Goal: Transaction & Acquisition: Register for event/course

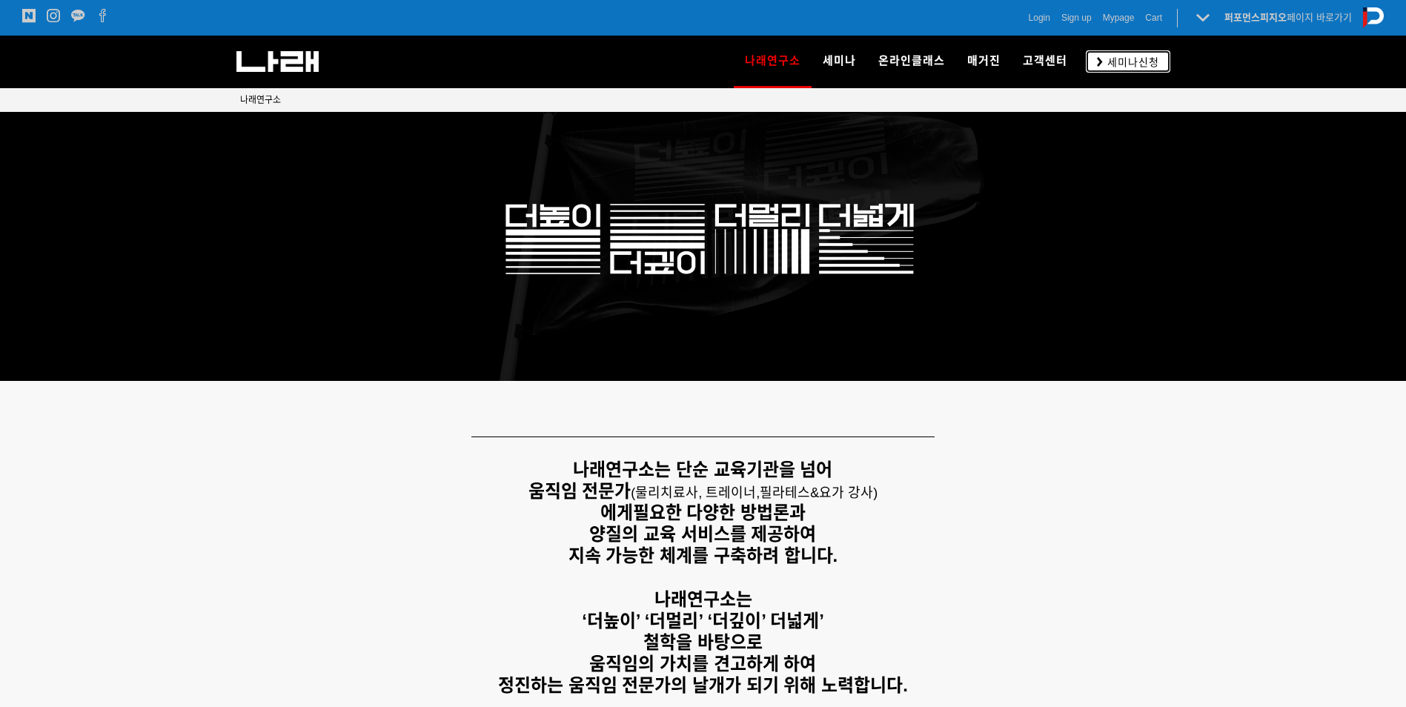
click at [1144, 61] on span "세미나신청" at bounding box center [1131, 62] width 56 height 15
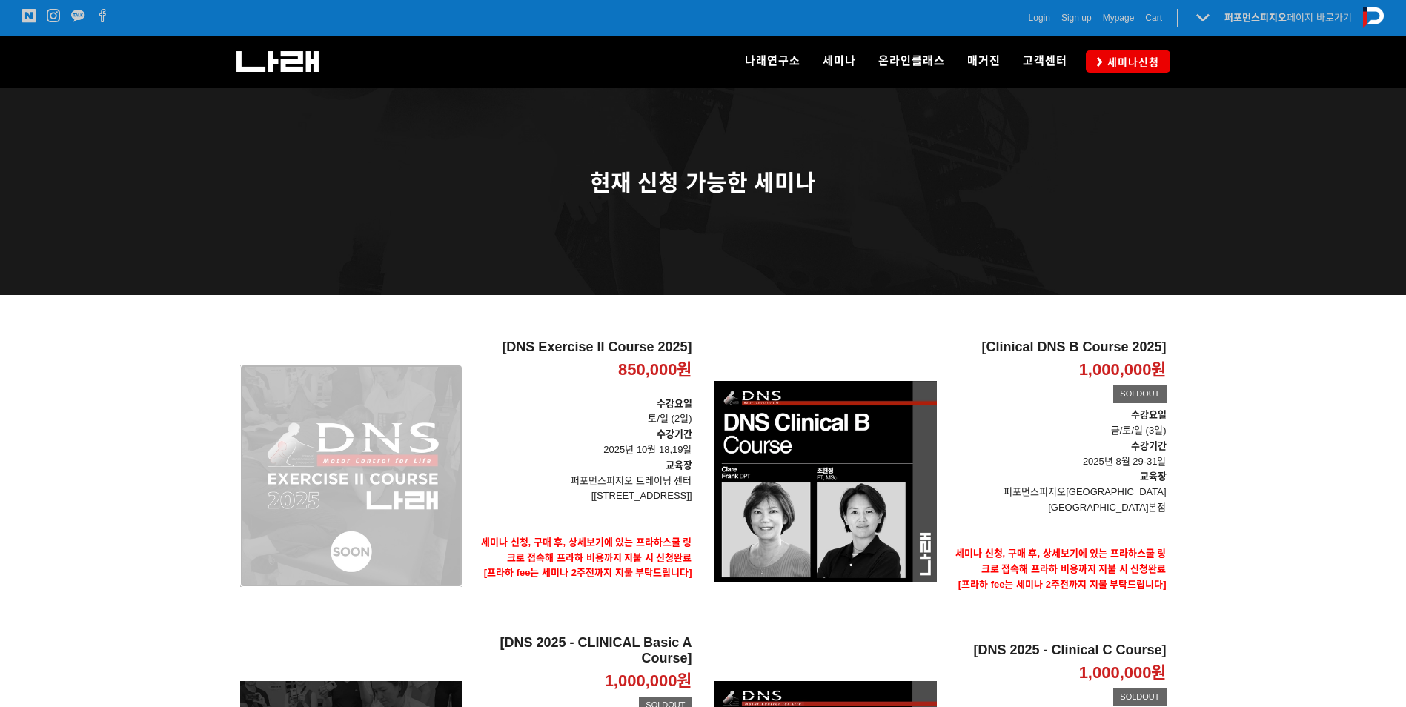
click at [373, 490] on div "[DNS Exercise II Course 2025] 850,000원 TIME SALE" at bounding box center [351, 475] width 222 height 273
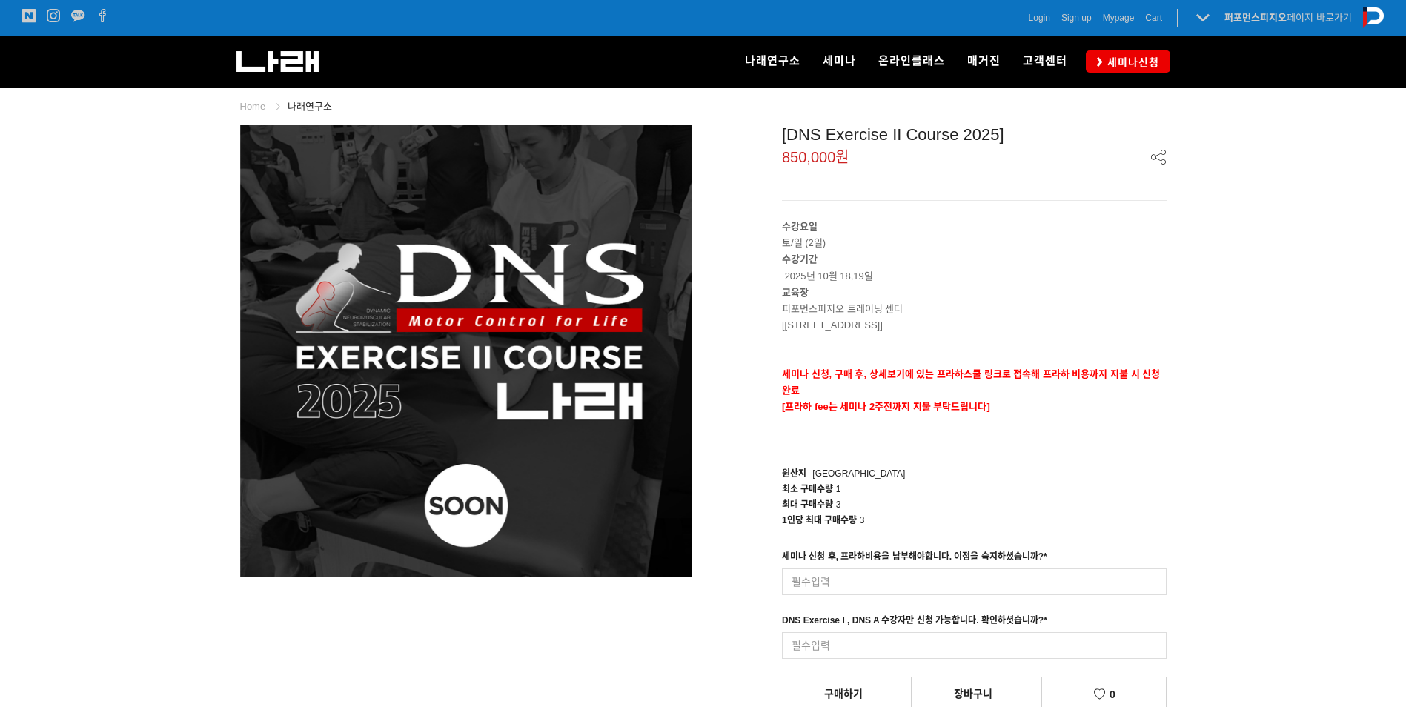
drag, startPoint x: 1237, startPoint y: 577, endPoint x: 1235, endPoint y: 570, distance: 7.7
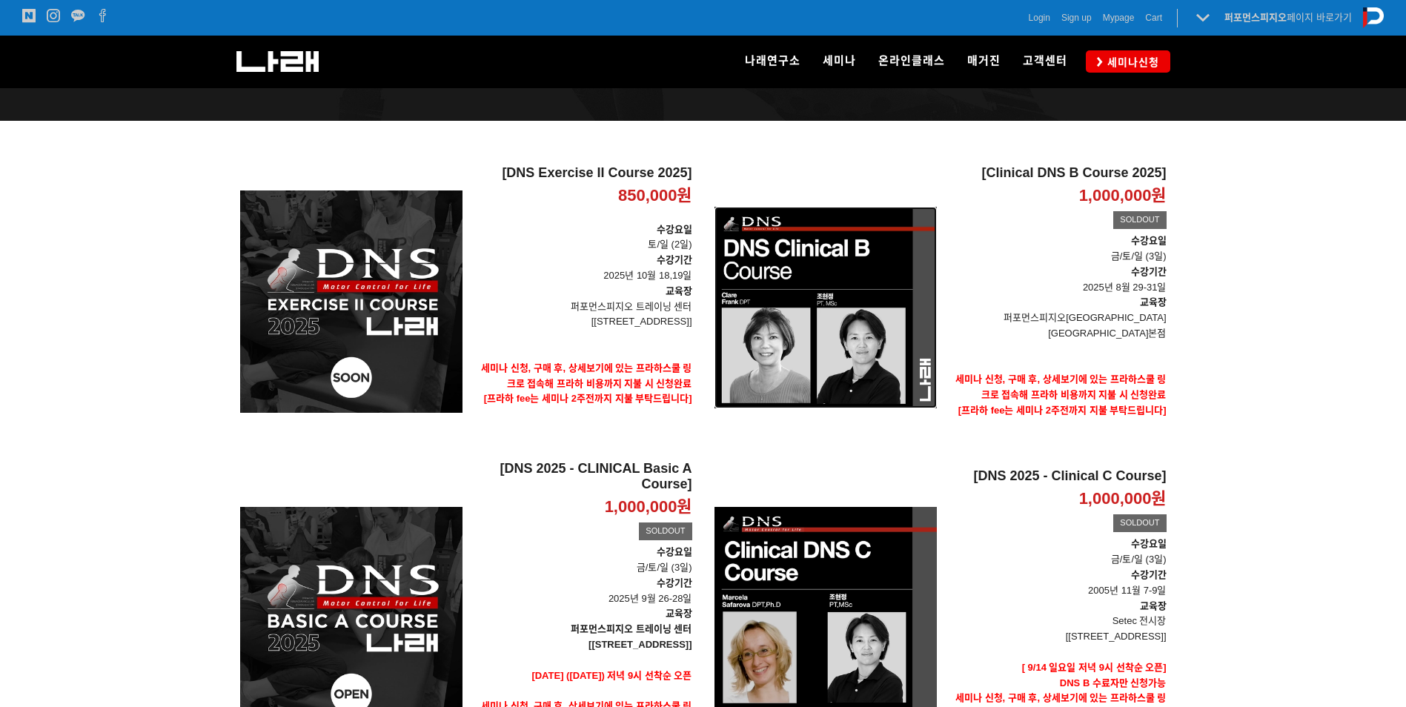
scroll to position [148, 0]
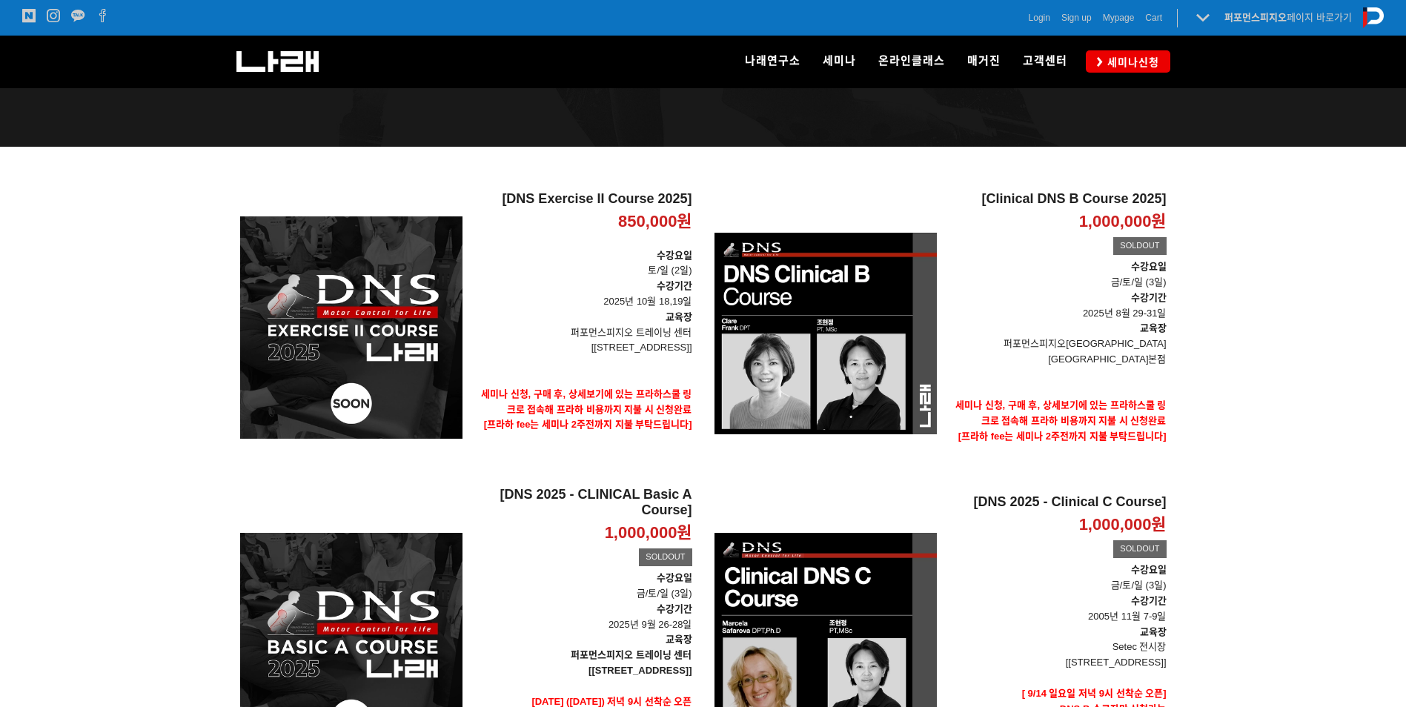
click at [202, 345] on div at bounding box center [703, 575] width 1406 height 856
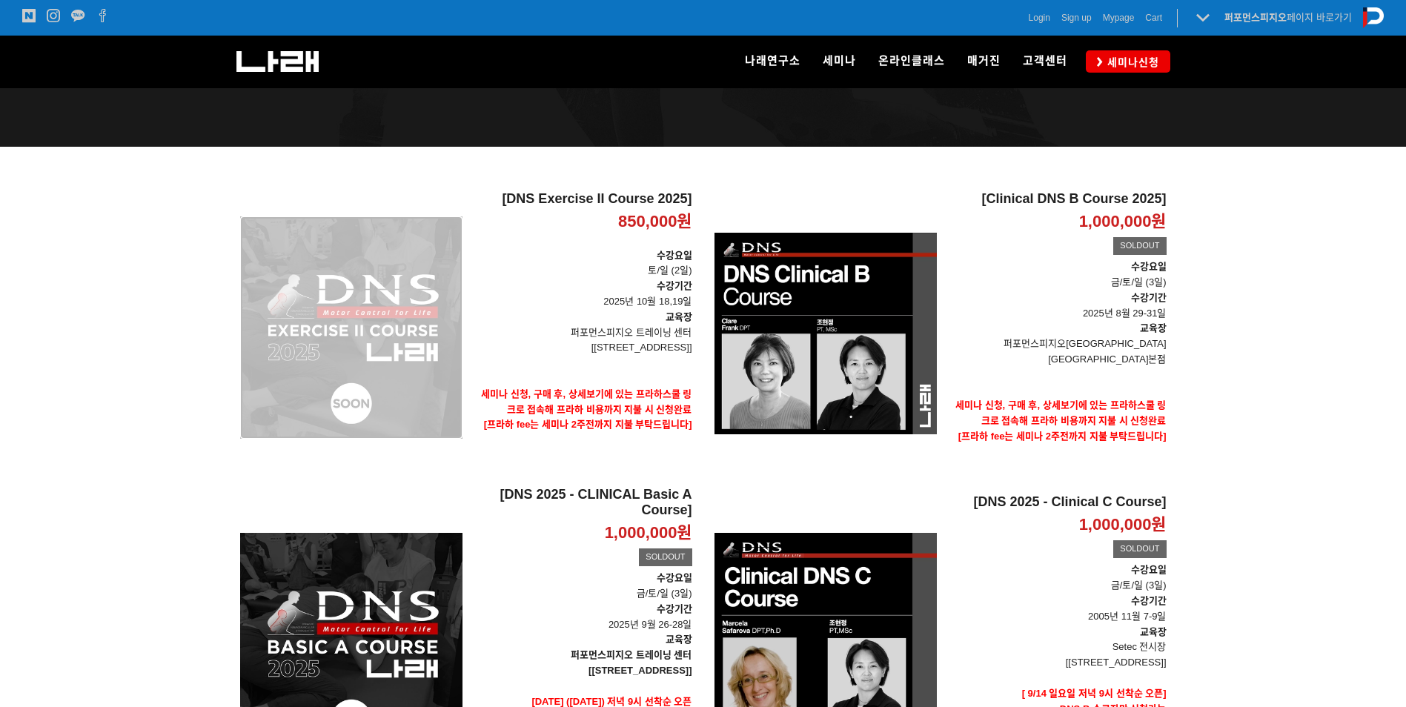
click at [433, 309] on div "[DNS Exercise II Course 2025] 850,000원 TIME SALE" at bounding box center [351, 327] width 222 height 273
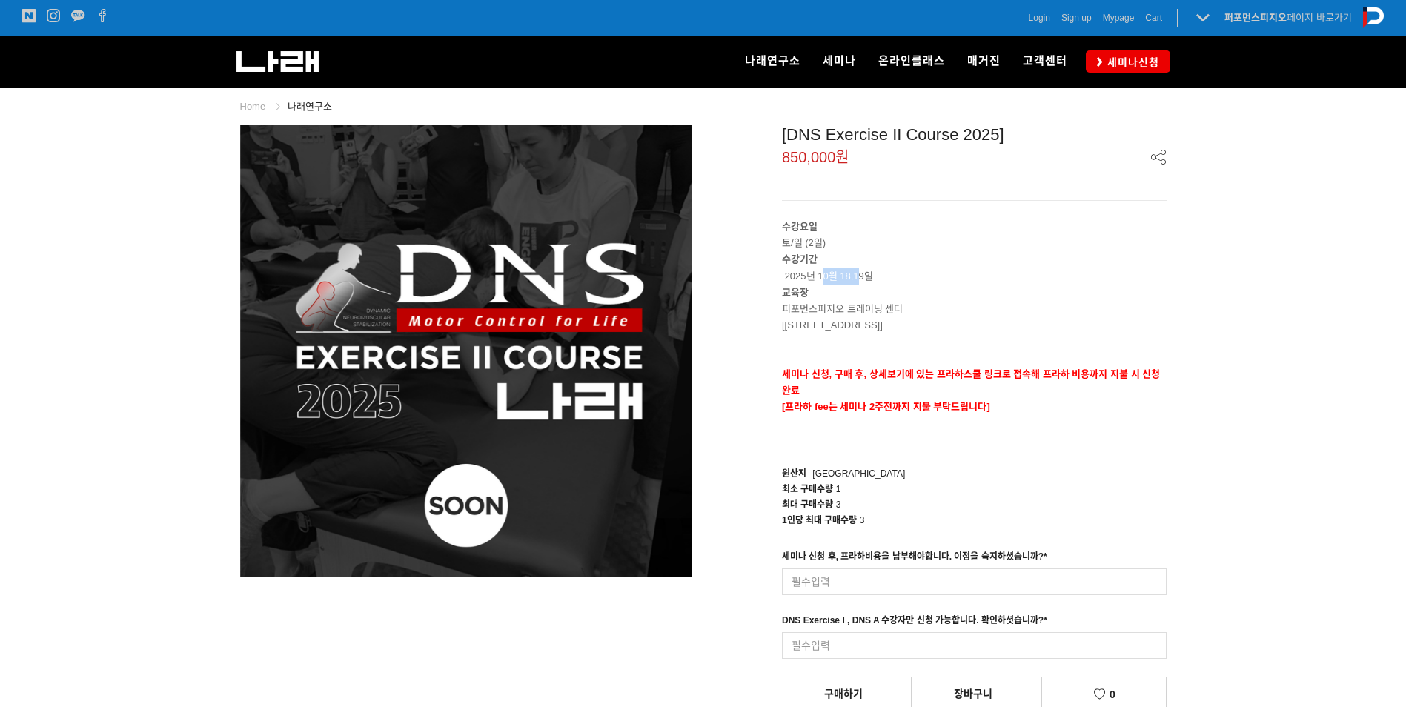
drag, startPoint x: 826, startPoint y: 277, endPoint x: 859, endPoint y: 276, distance: 33.4
click at [859, 276] on p "수강기간 2025년 10월 18,19일" at bounding box center [974, 267] width 385 height 33
drag, startPoint x: 859, startPoint y: 276, endPoint x: 1028, endPoint y: 263, distance: 169.4
click at [1011, 282] on p "수강기간 2025년 10월 18,19일" at bounding box center [974, 267] width 385 height 33
click at [238, 61] on img at bounding box center [277, 61] width 82 height 21
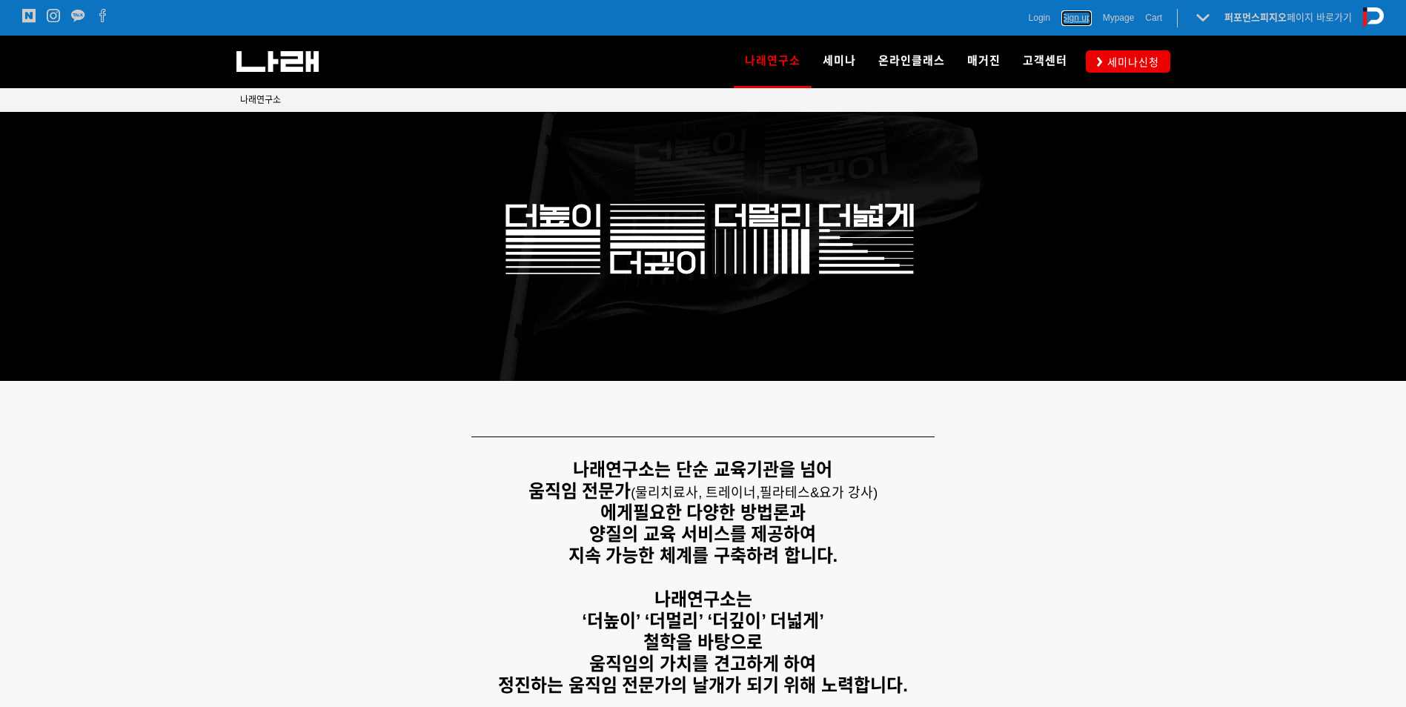
click at [1073, 16] on span "Sign up" at bounding box center [1076, 17] width 30 height 15
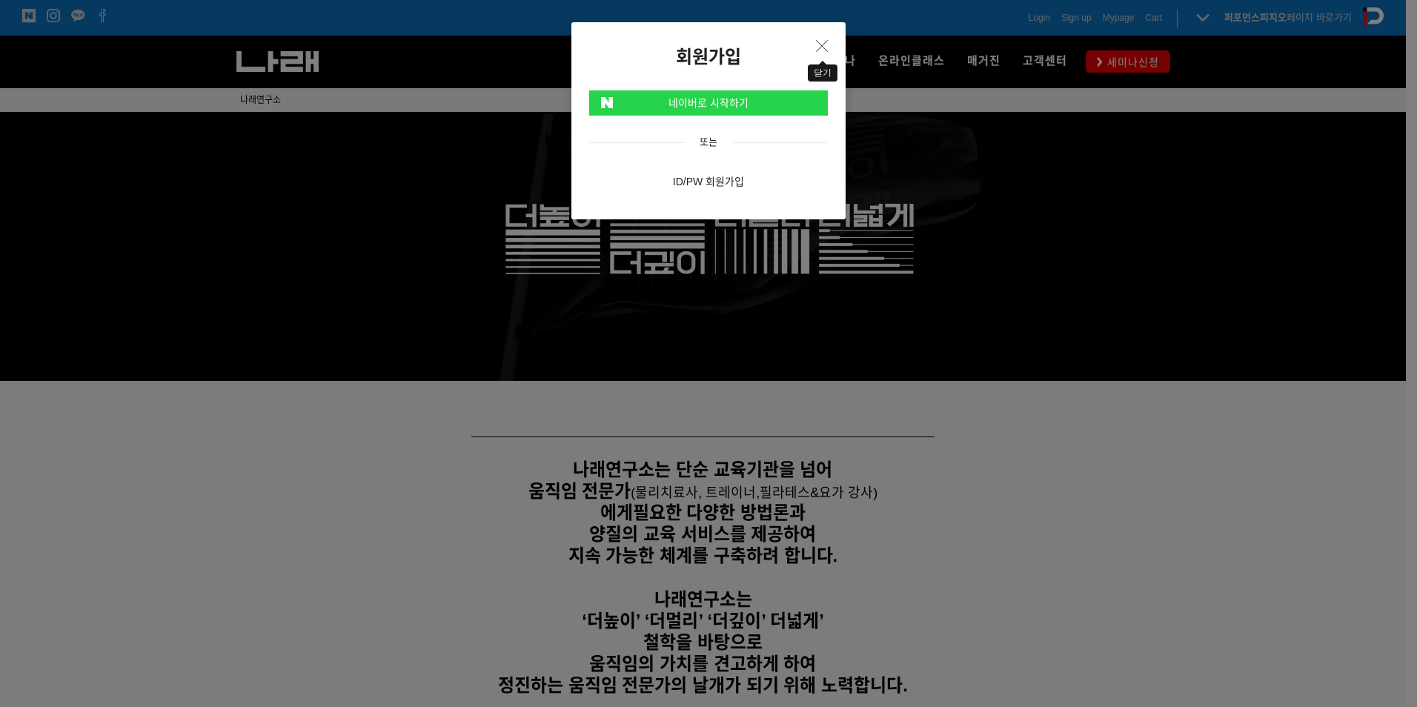
click at [822, 41] on icon "Close" at bounding box center [822, 46] width 12 height 12
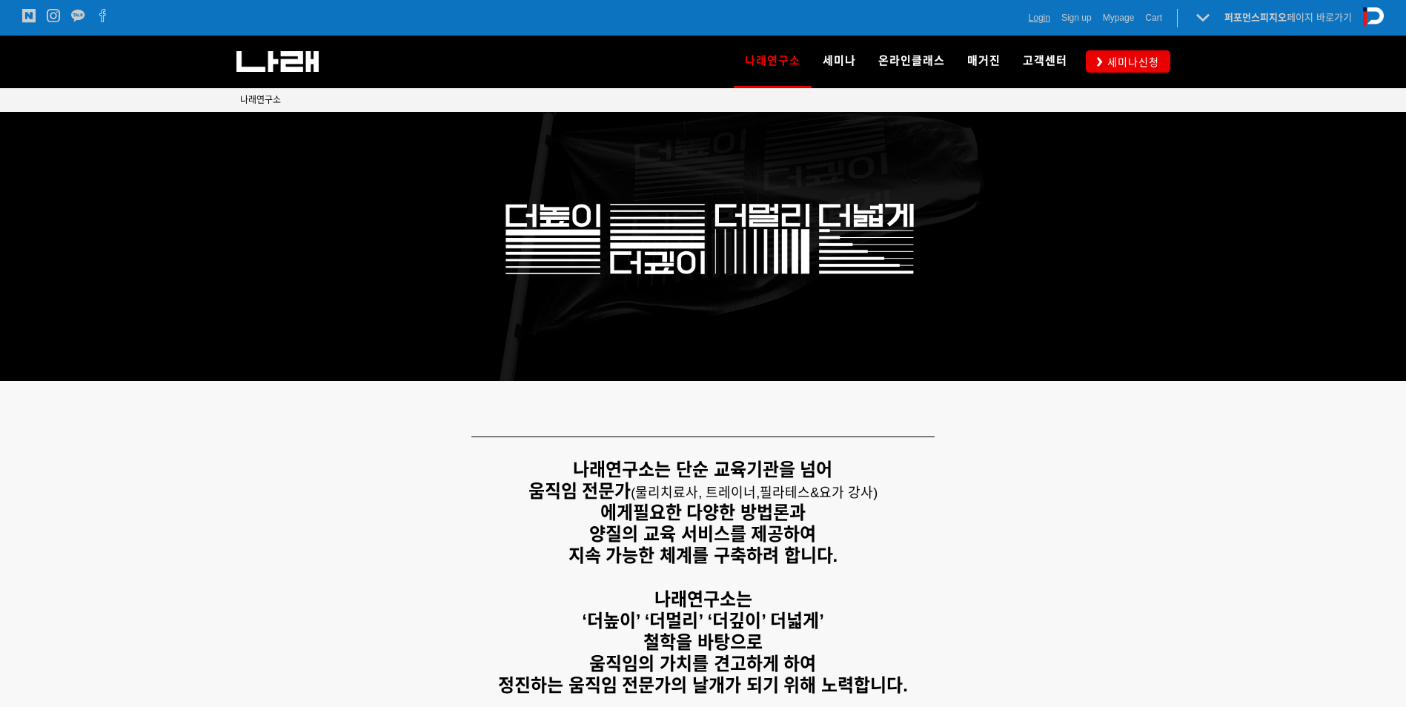
drag, startPoint x: 1023, startPoint y: 15, endPoint x: 1037, endPoint y: 17, distance: 15.0
click at [1023, 15] on div "Login Sign up Mypage Cart 0 퍼포먼스피지오 페이지 바로가기 나래연구소 페이지로 전환하기" at bounding box center [1043, 18] width 680 height 36
click at [1037, 18] on span "Login" at bounding box center [1038, 17] width 21 height 15
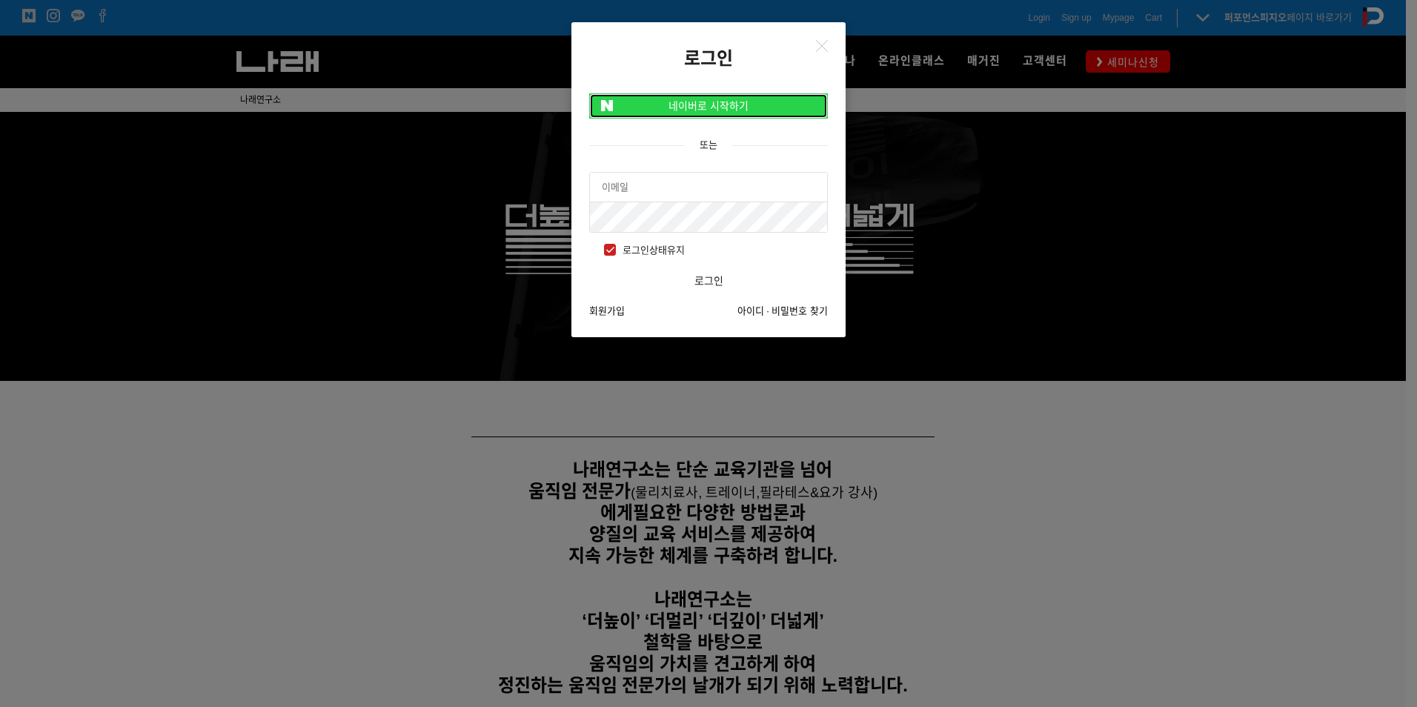
click at [740, 113] on link "네이버로 시작하기" at bounding box center [708, 105] width 239 height 25
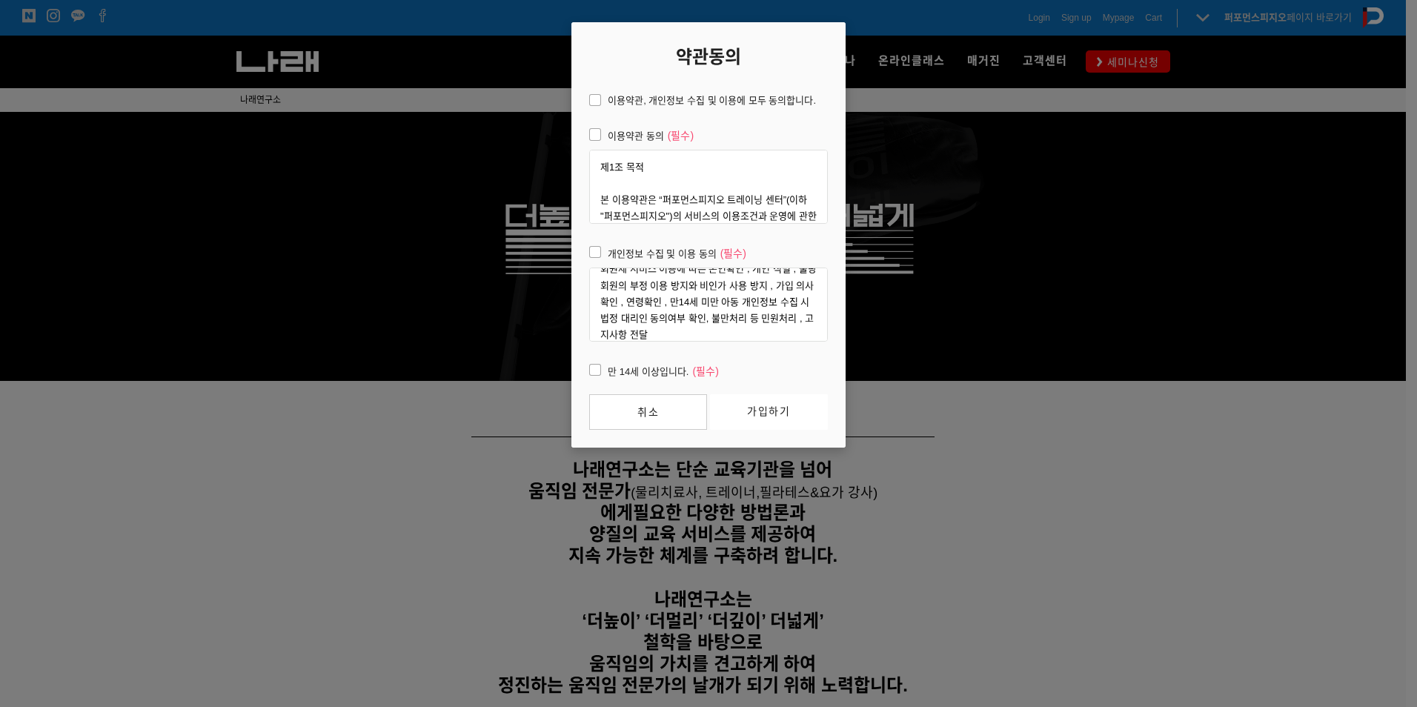
scroll to position [148, 0]
click at [742, 110] on article "약관동의 이용약관, 개인정보 수집 및 이용에 모두 동의합니다. 이용약관 동의 (필수) 제1조 목적 본 이용약관은 “퍼포먼스피지오 트레이닝 센터…" at bounding box center [708, 234] width 274 height 425
click at [757, 95] on span "이용약관, 개인정보 수집 및 이용에 모두 동의합니다." at bounding box center [702, 101] width 227 height 16
click at [584, 95] on input "이용약관, 개인정보 수집 및 이용에 모두 동의합니다." at bounding box center [579, 98] width 10 height 10
checkbox input "true"
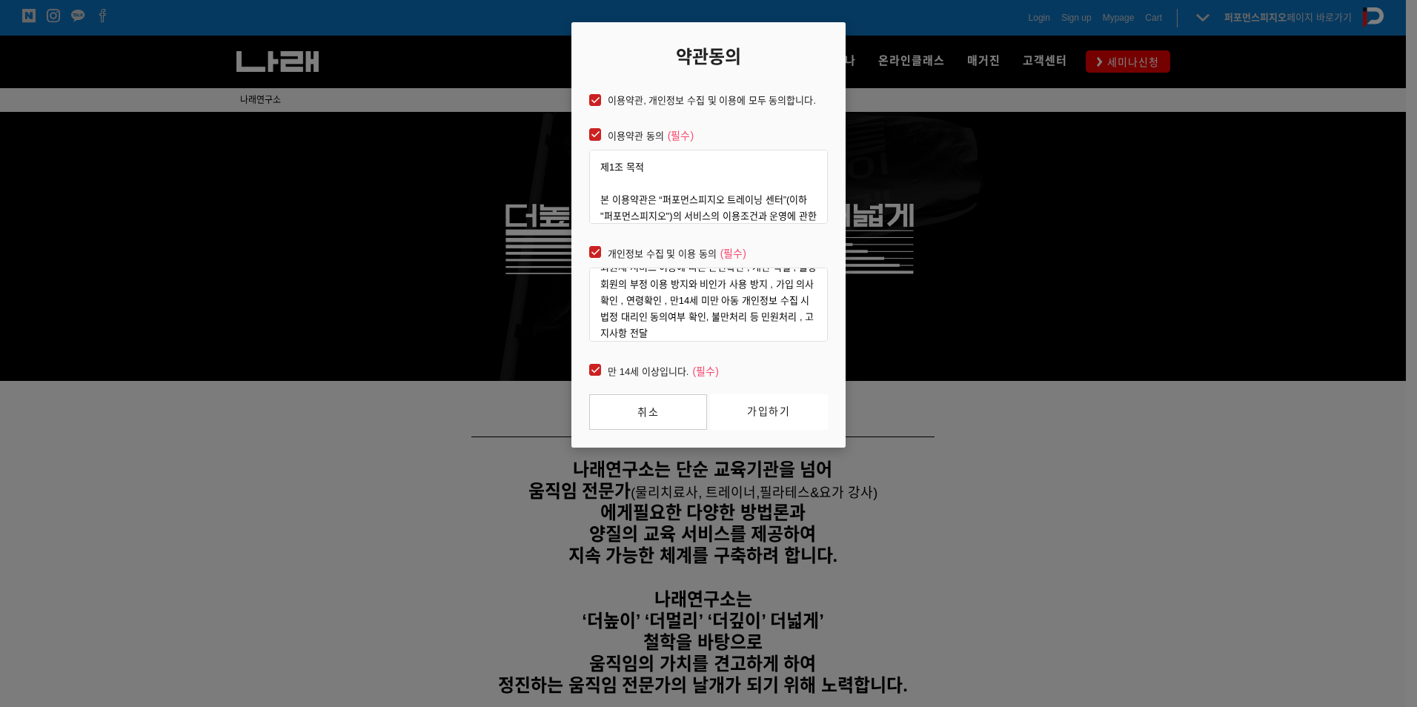
checkbox input "true"
click at [756, 415] on link "가입하기" at bounding box center [769, 412] width 118 height 36
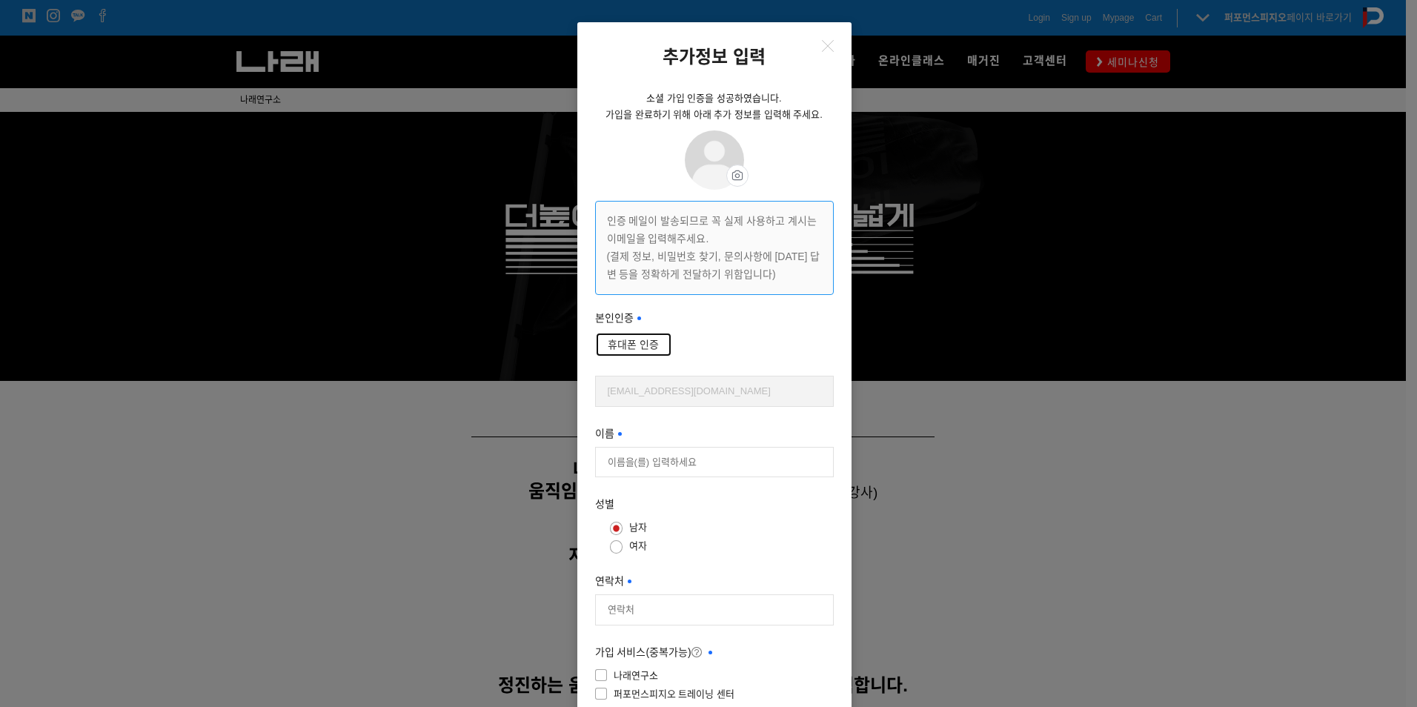
click at [623, 342] on button "휴대폰 인증" at bounding box center [633, 344] width 77 height 25
type input "[PERSON_NAME]"
type input "01094933415"
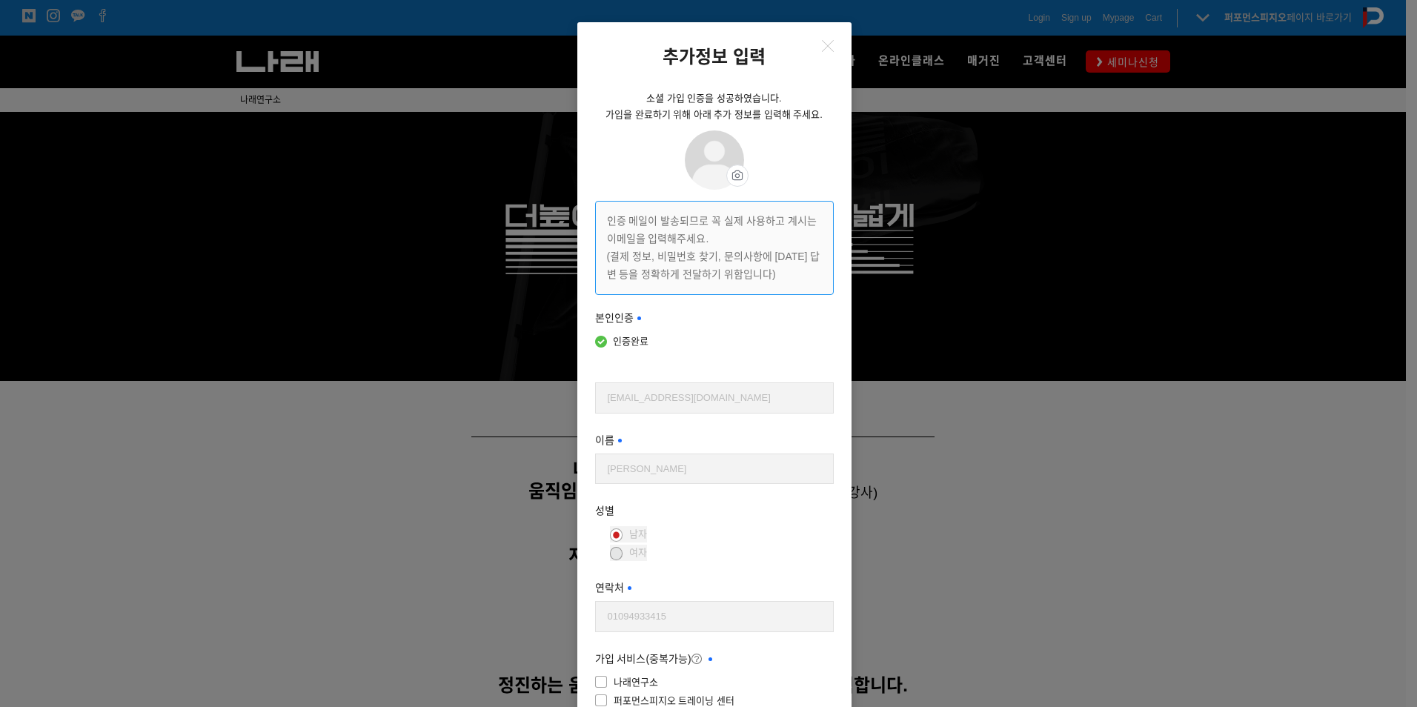
click at [715, 478] on input "[PERSON_NAME]" at bounding box center [714, 469] width 237 height 30
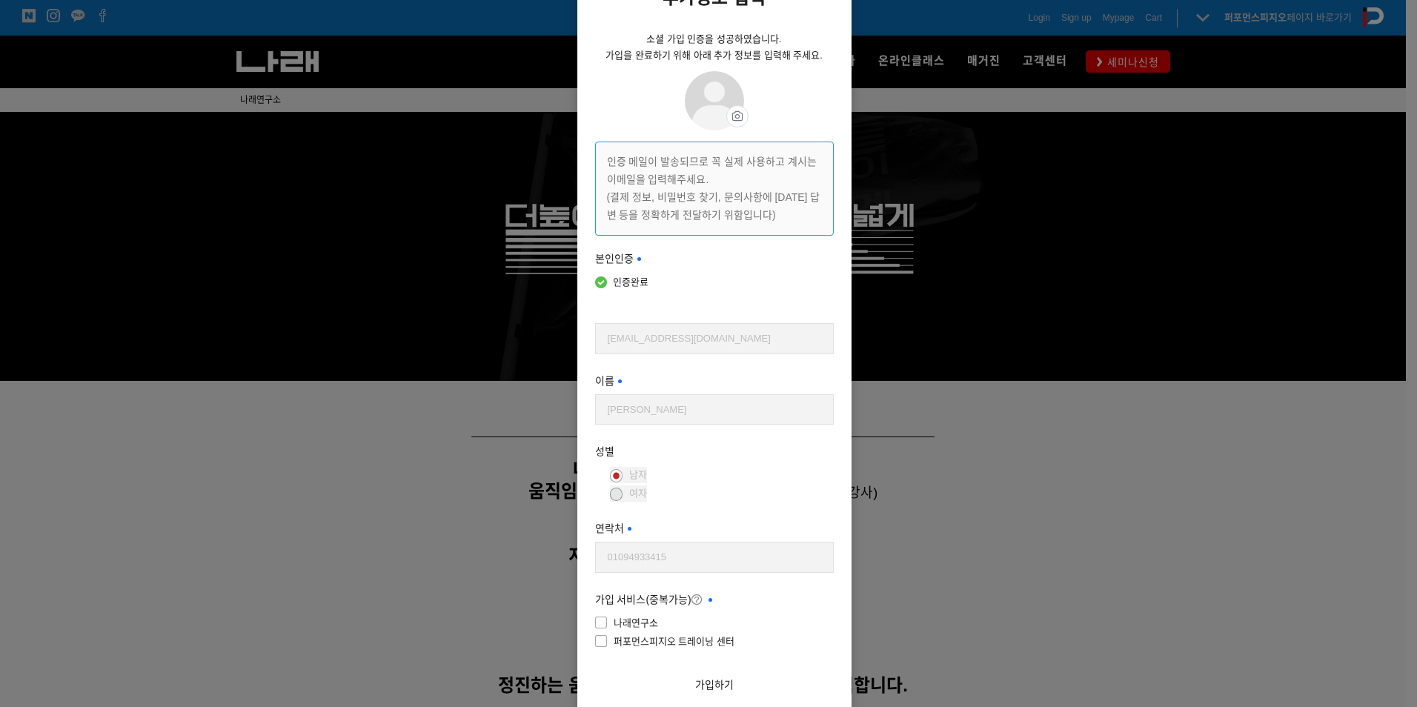
scroll to position [131, 0]
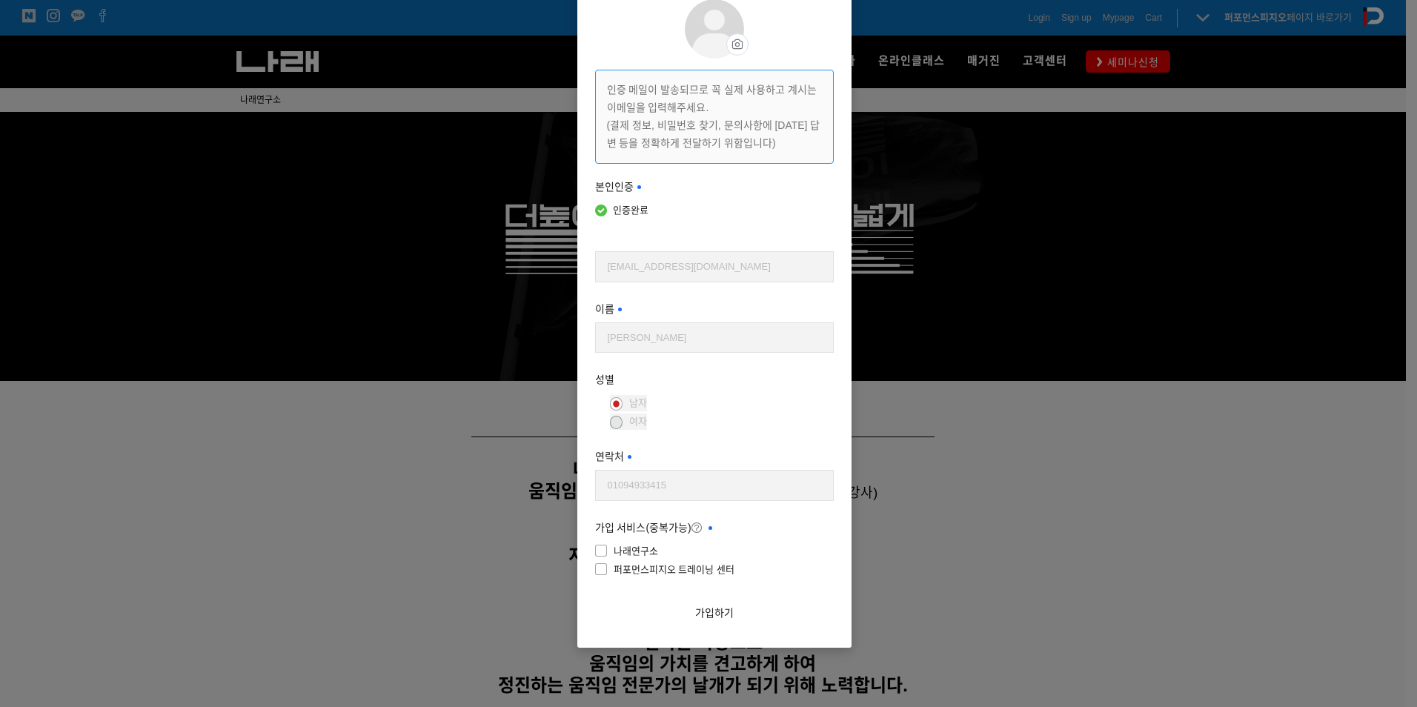
click at [639, 551] on span "나래연구소" at bounding box center [626, 551] width 63 height 16
click at [639, 551] on input"] "나래연구소" at bounding box center [699, 549] width 239 height 10
checkbox input"] "true"
click at [660, 572] on span "퍼포먼스피지오 트레이닝 센터" at bounding box center [664, 570] width 139 height 16
click at [660, 572] on input"] "퍼포먼스피지오 트레이닝 센터" at bounding box center [699, 567] width 239 height 10
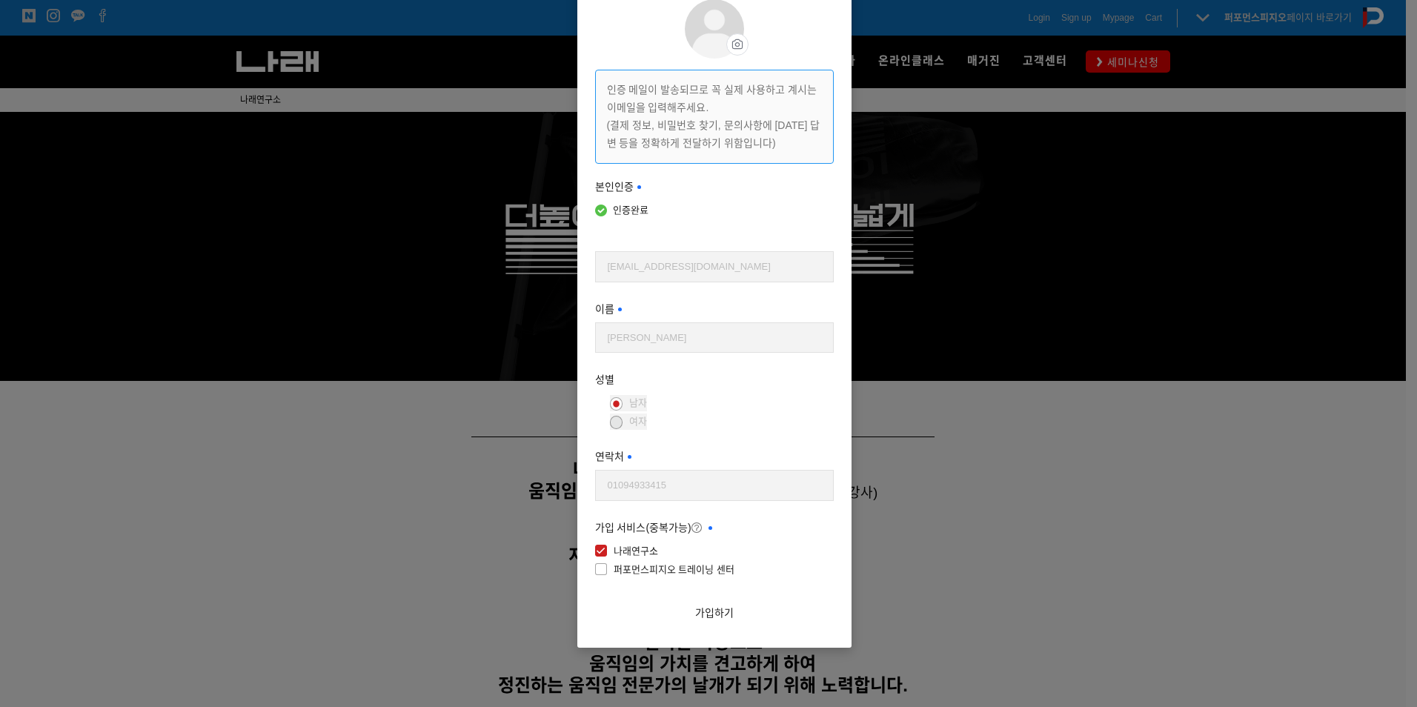
checkbox input"] "true"
click at [715, 623] on button "가입하기" at bounding box center [714, 612] width 239 height 33
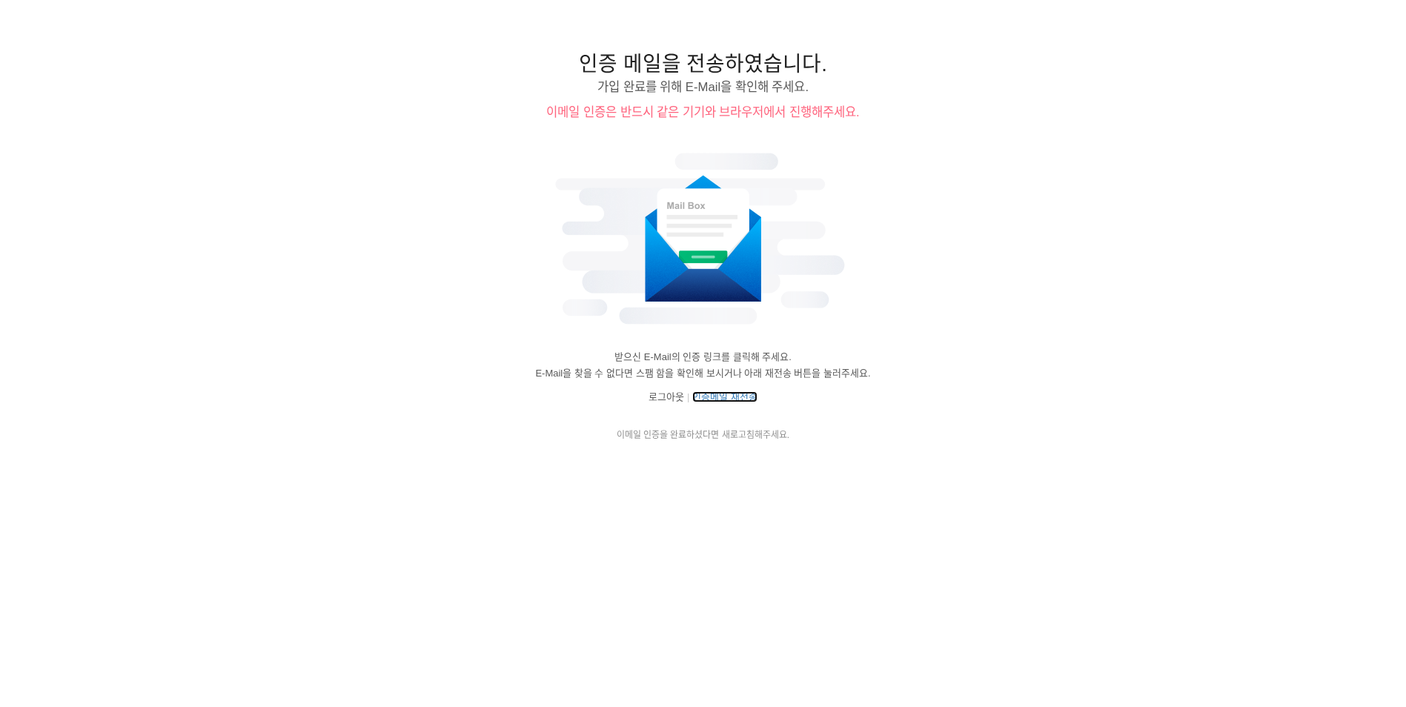
click at [728, 398] on link "인증메일 재전송" at bounding box center [724, 396] width 65 height 11
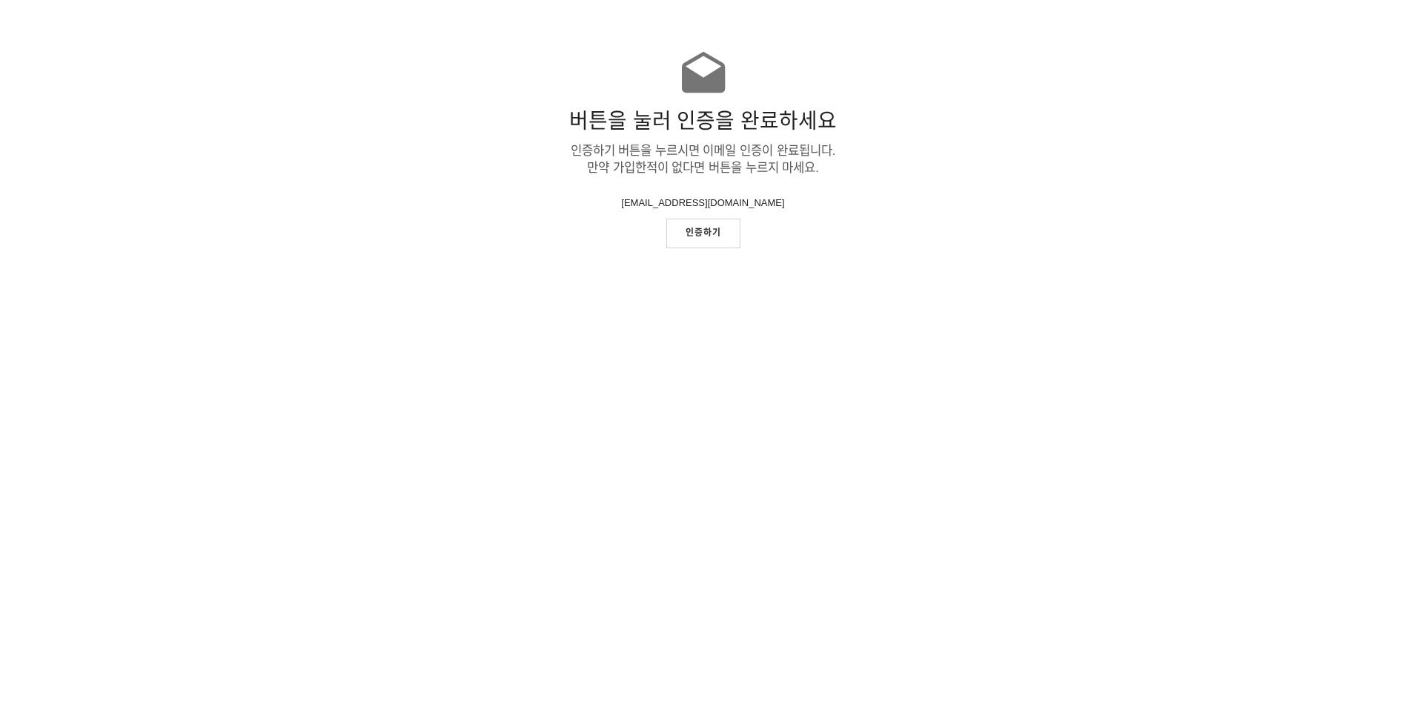
click at [695, 243] on link "인증하기" at bounding box center [703, 233] width 74 height 29
click at [696, 236] on link "인증하기" at bounding box center [703, 233] width 74 height 29
click at [687, 230] on link "인증하기" at bounding box center [703, 233] width 74 height 29
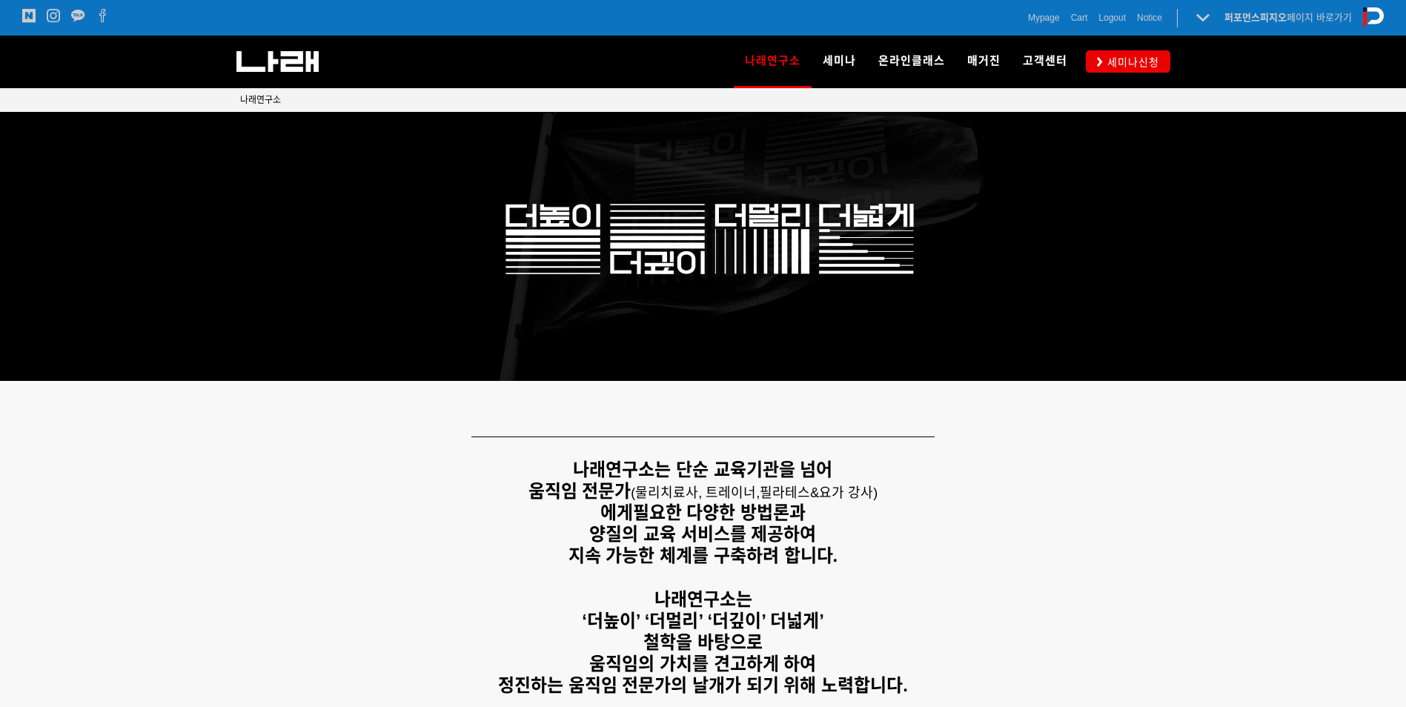
click at [310, 50] on div "나래연구소" at bounding box center [445, 62] width 419 height 52
click at [1043, 15] on span "Mypage" at bounding box center [1044, 17] width 32 height 15
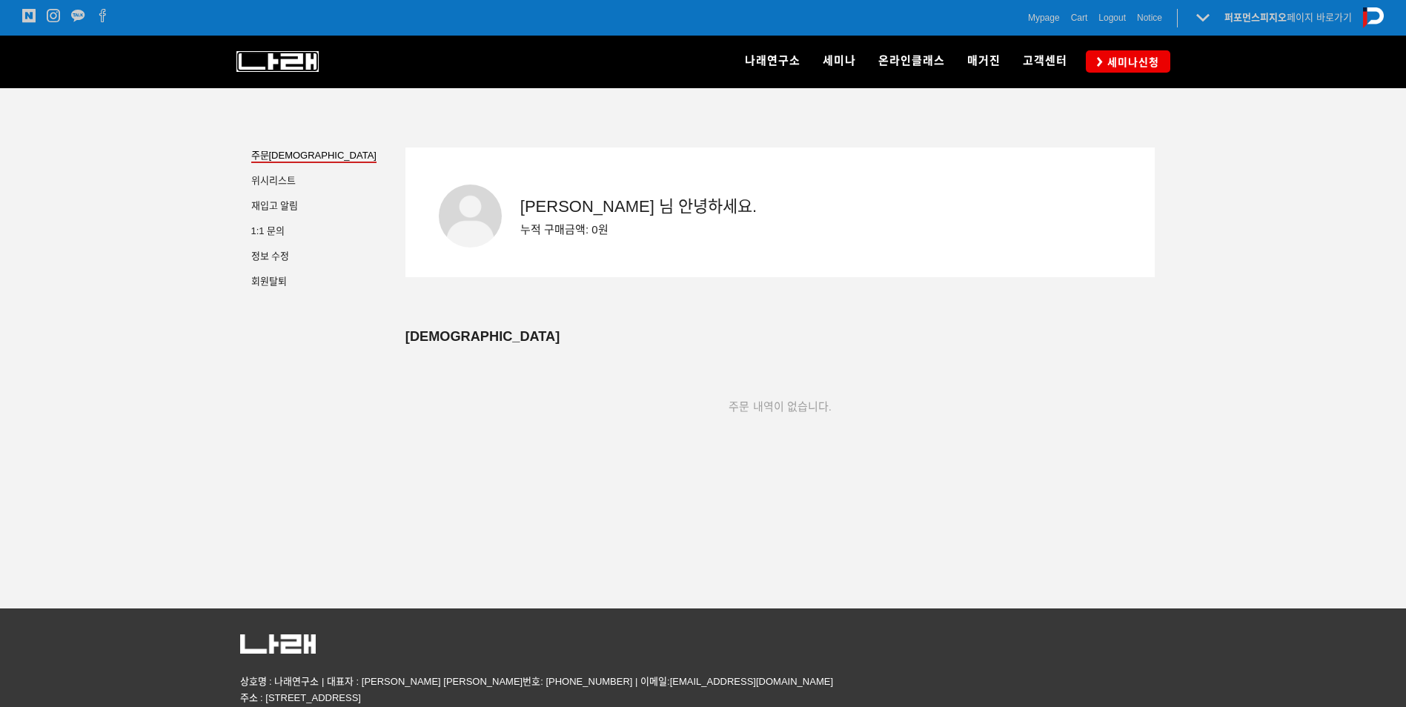
click at [294, 60] on img at bounding box center [277, 61] width 82 height 21
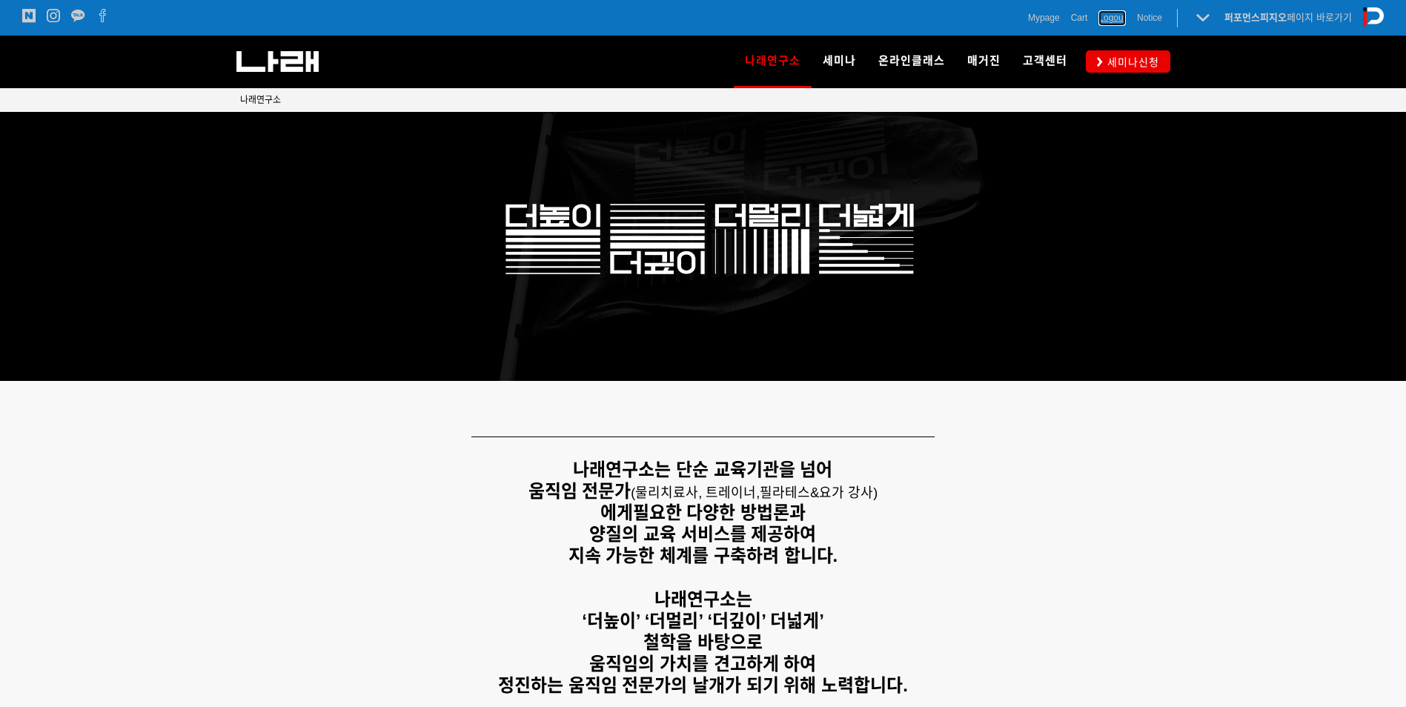
click at [1101, 22] on span "Logout" at bounding box center [1111, 17] width 27 height 15
click at [1031, 21] on span "Login" at bounding box center [1038, 17] width 21 height 15
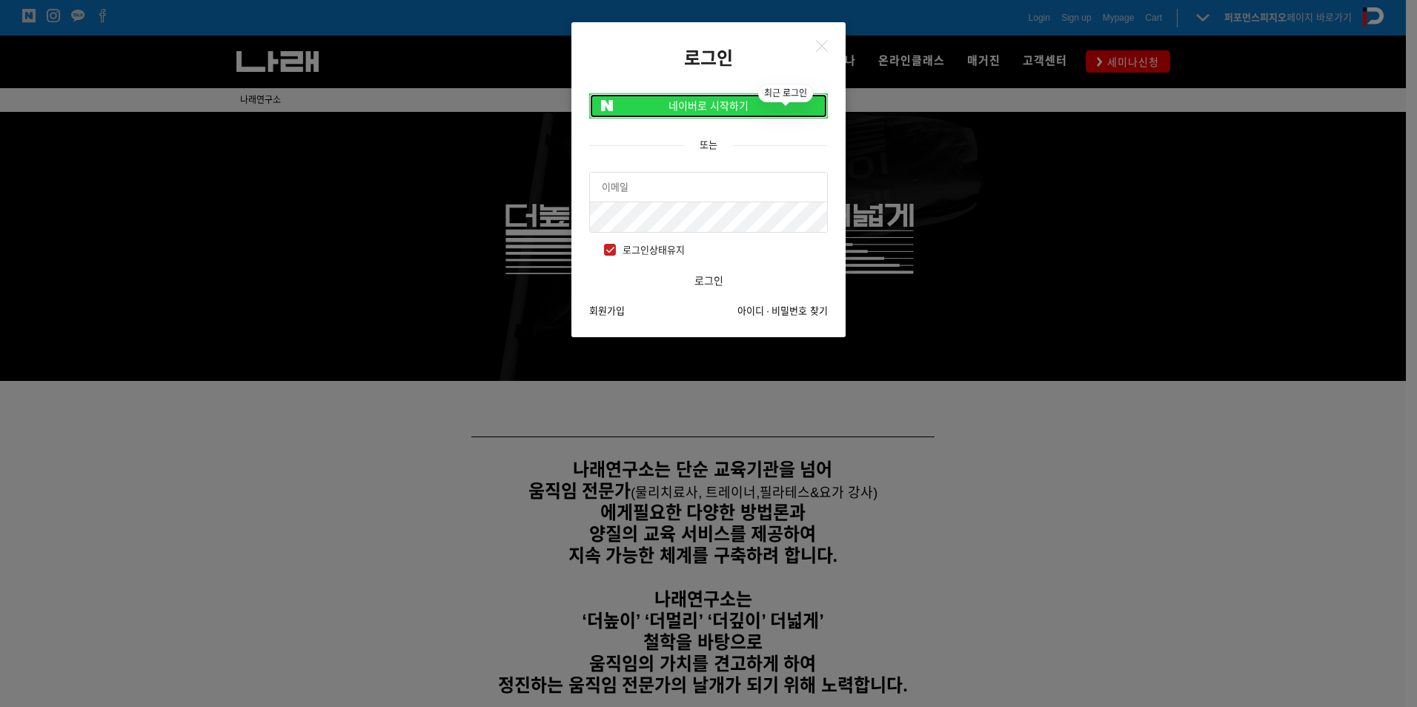
click at [679, 107] on link "네이버로 시작하기" at bounding box center [708, 105] width 239 height 25
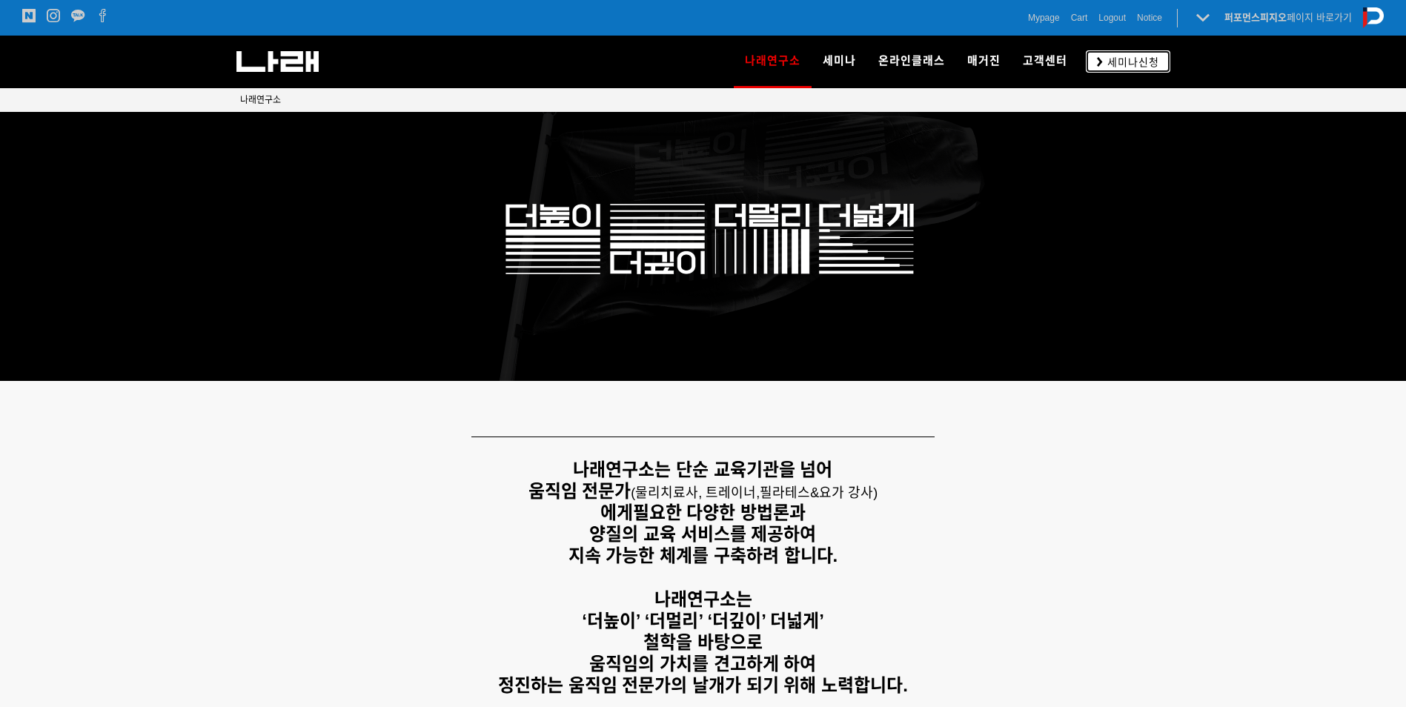
click at [1147, 62] on span "세미나신청" at bounding box center [1131, 62] width 56 height 15
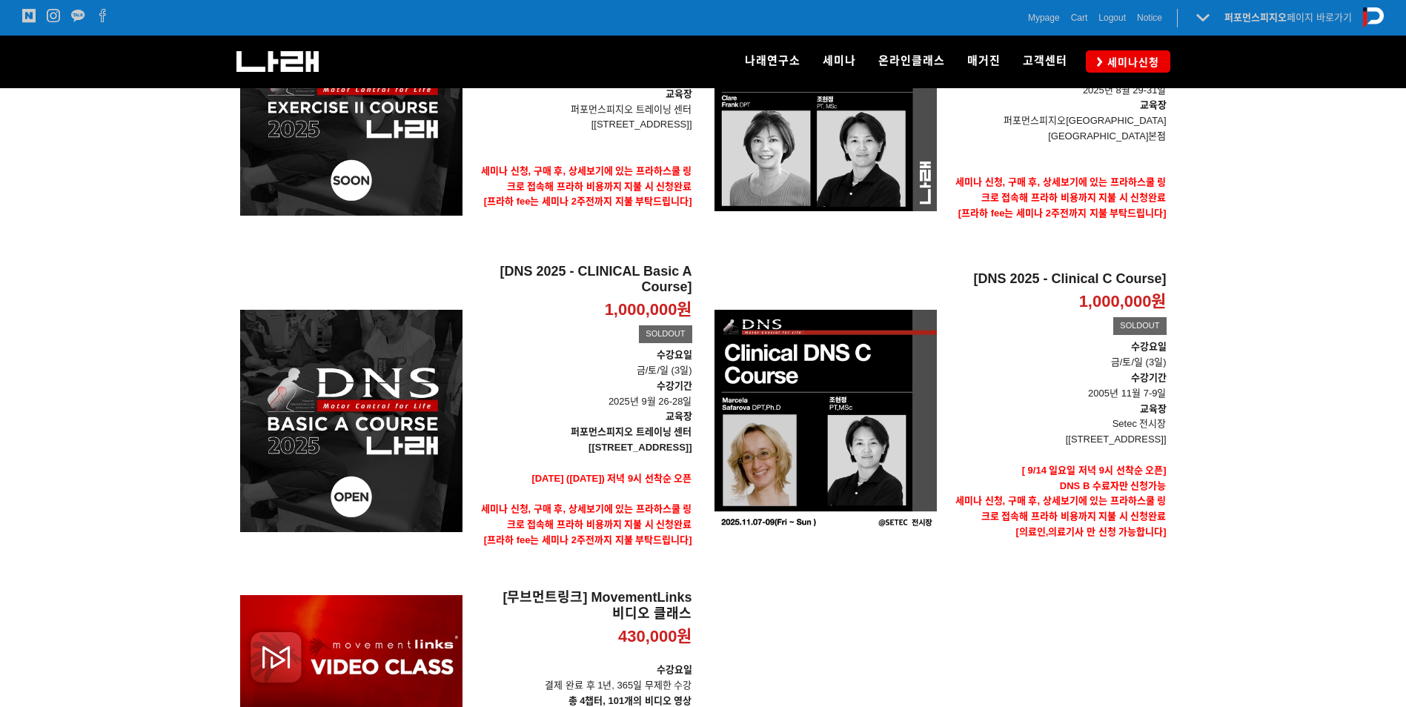
scroll to position [222, 0]
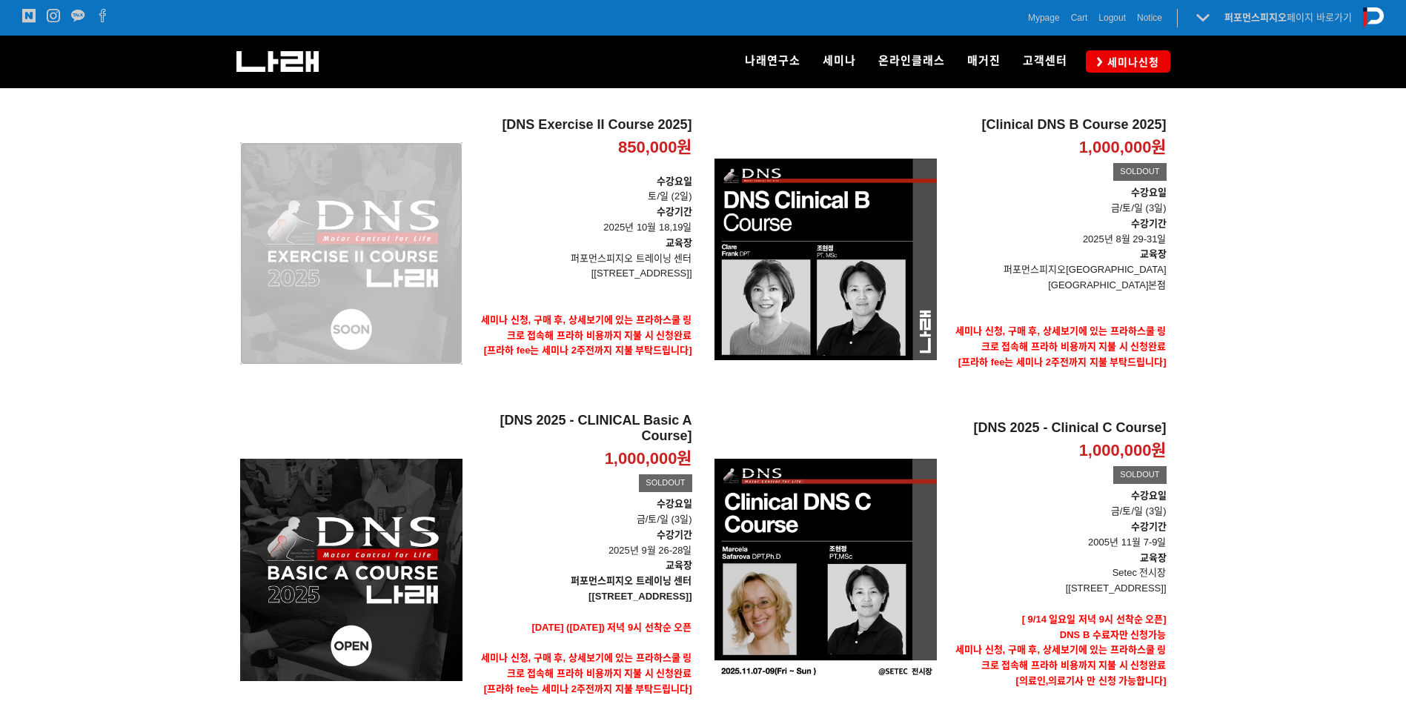
click at [337, 265] on div "[DNS Exercise II Course 2025] 850,000원 TIME SALE" at bounding box center [351, 253] width 222 height 273
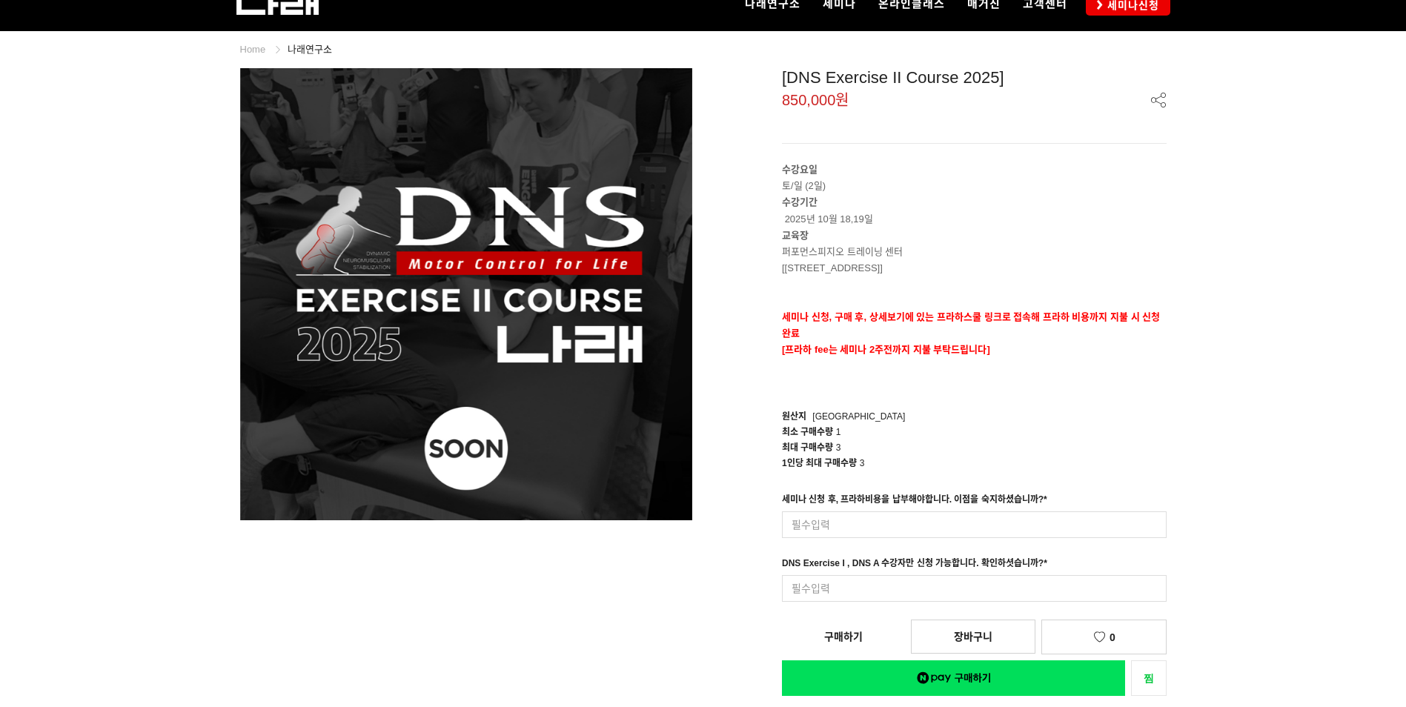
scroll to position [148, 0]
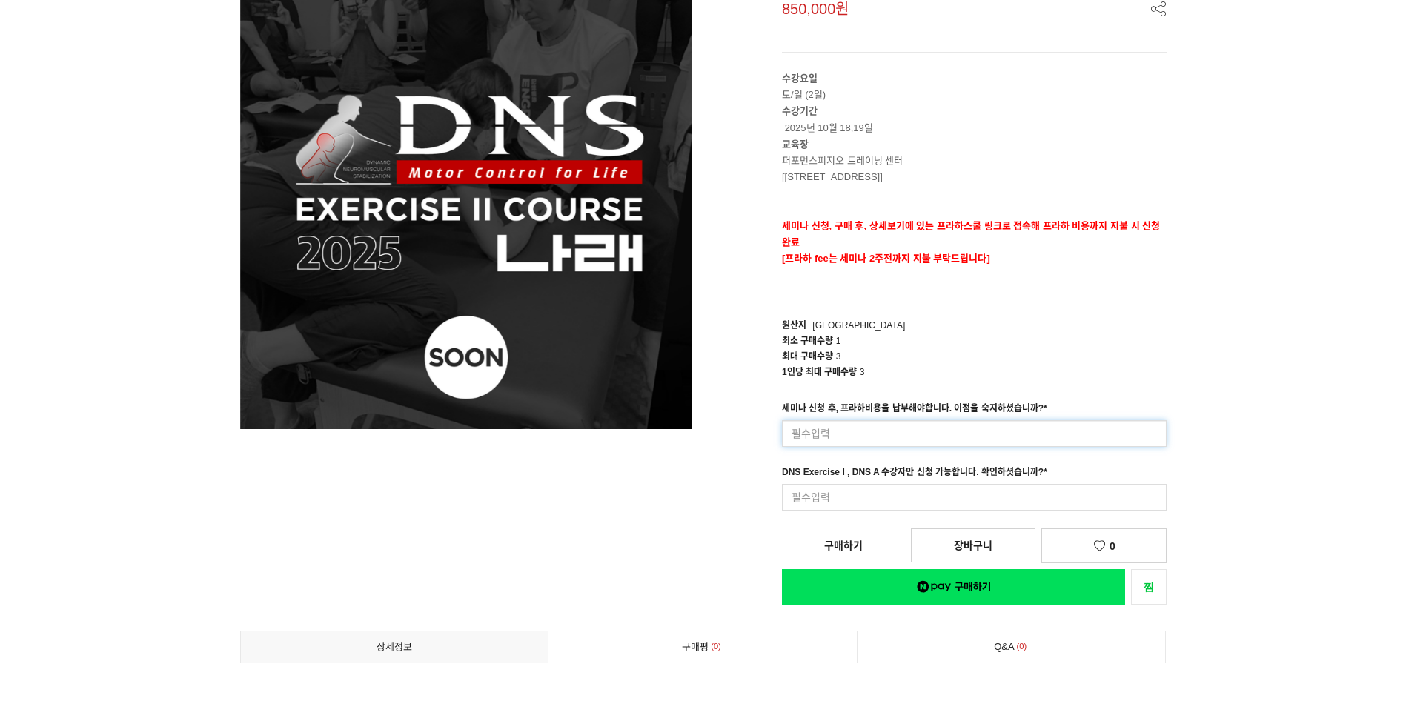
click at [1029, 424] on input at bounding box center [974, 433] width 385 height 27
type input "ㄴ"
type input "네"
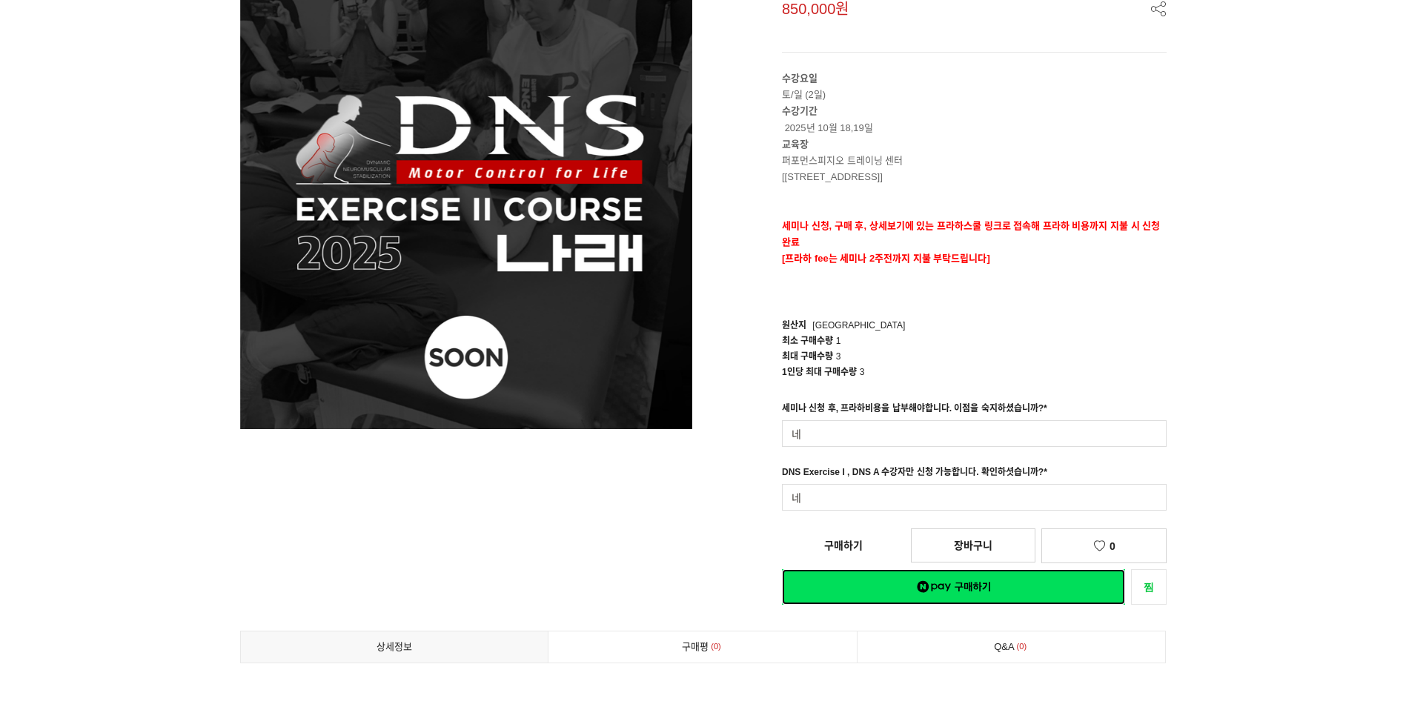
click at [1028, 598] on div "[DNS Exercise II Course 2025] 850,000원 수강요일 토/일 (2일) 수강기간 2025년 10월 18,19일 교육장 …" at bounding box center [940, 291] width 452 height 628
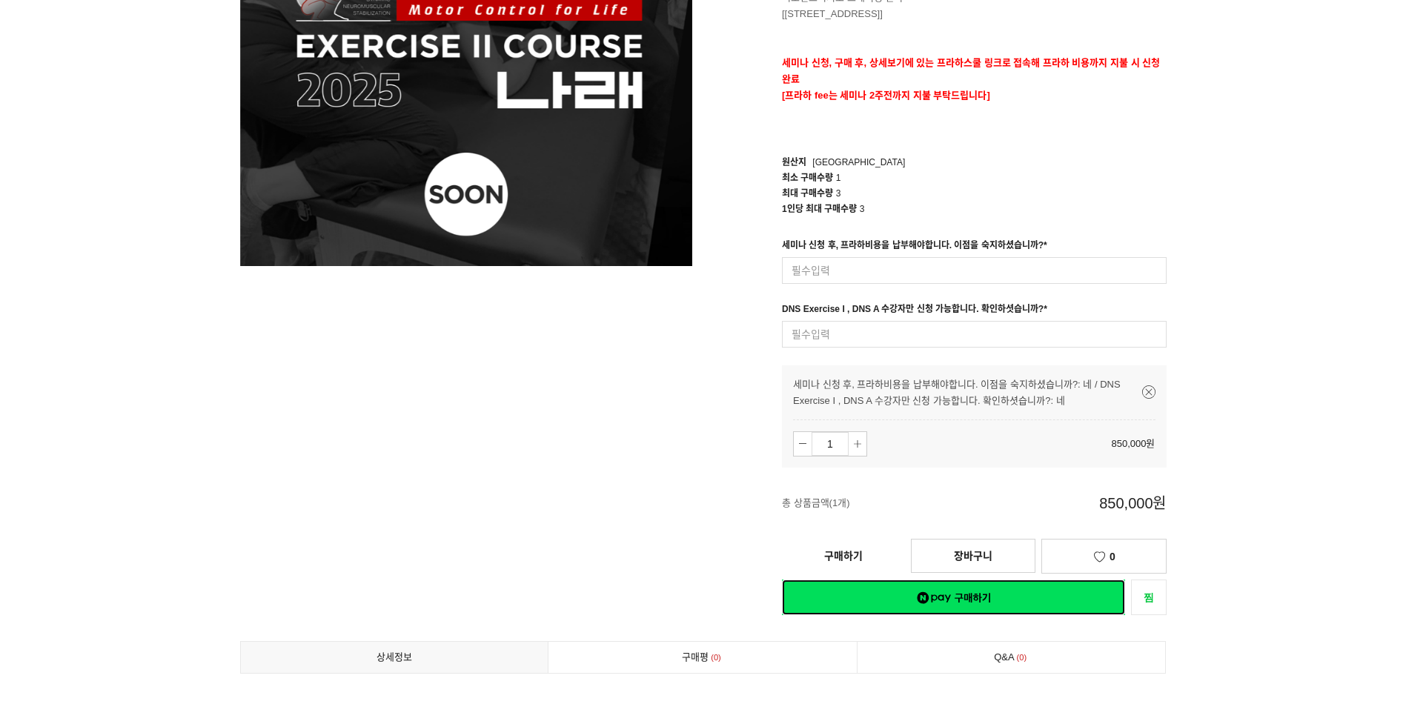
scroll to position [222, 0]
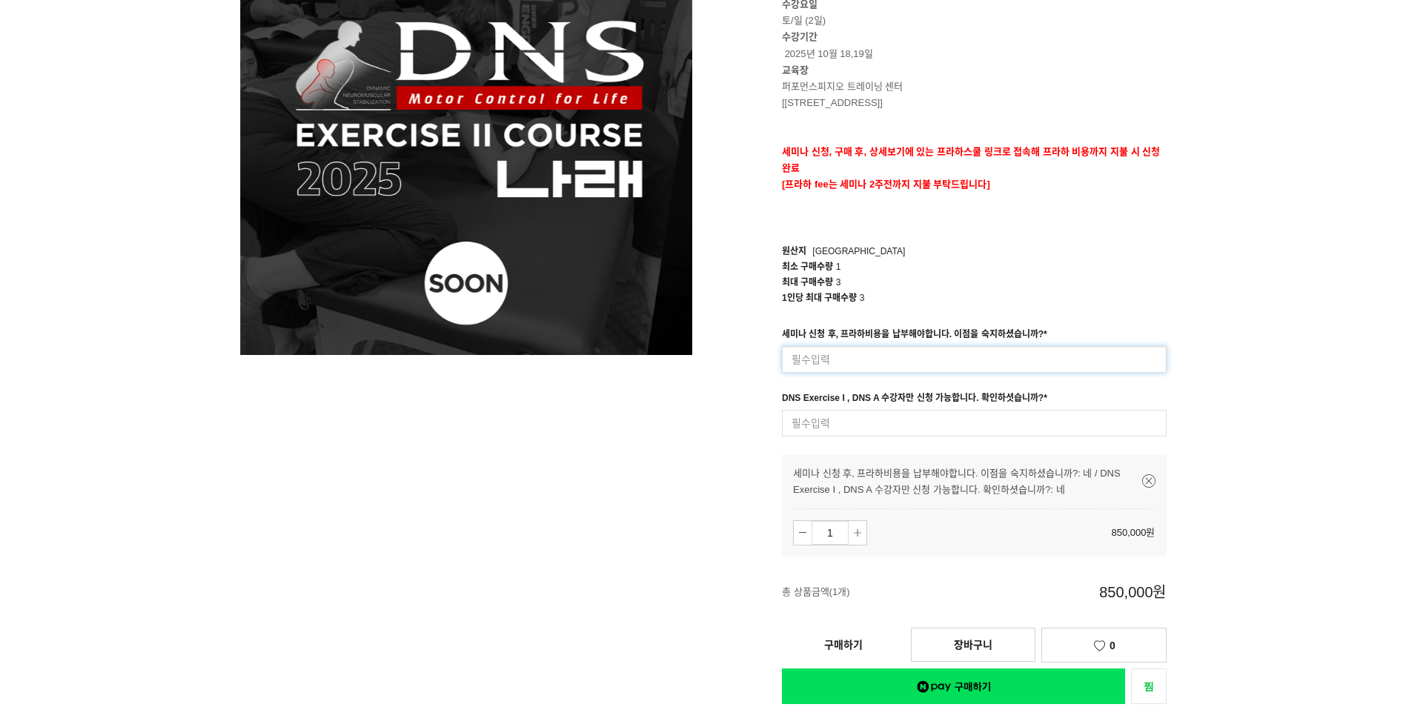
click at [963, 354] on input at bounding box center [974, 359] width 385 height 27
type input "네"
click at [1071, 433] on input at bounding box center [974, 423] width 385 height 27
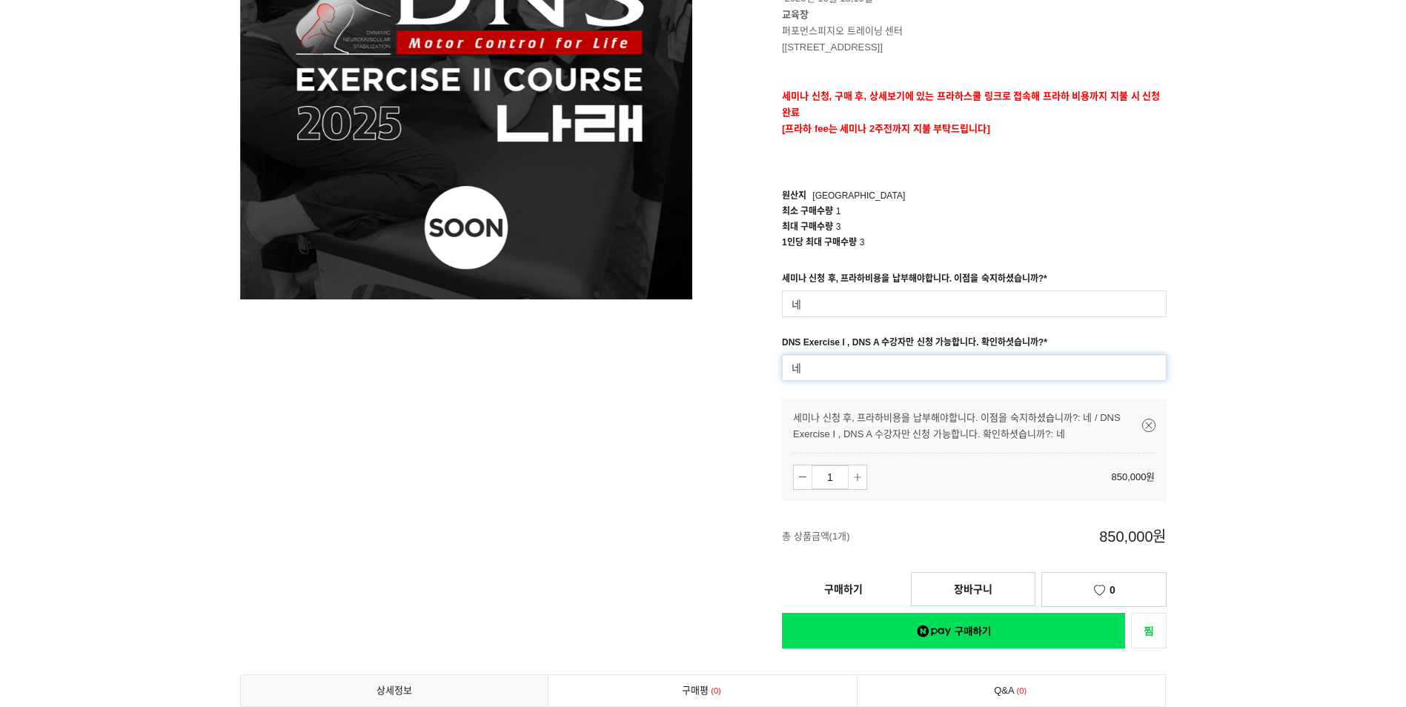
scroll to position [370, 0]
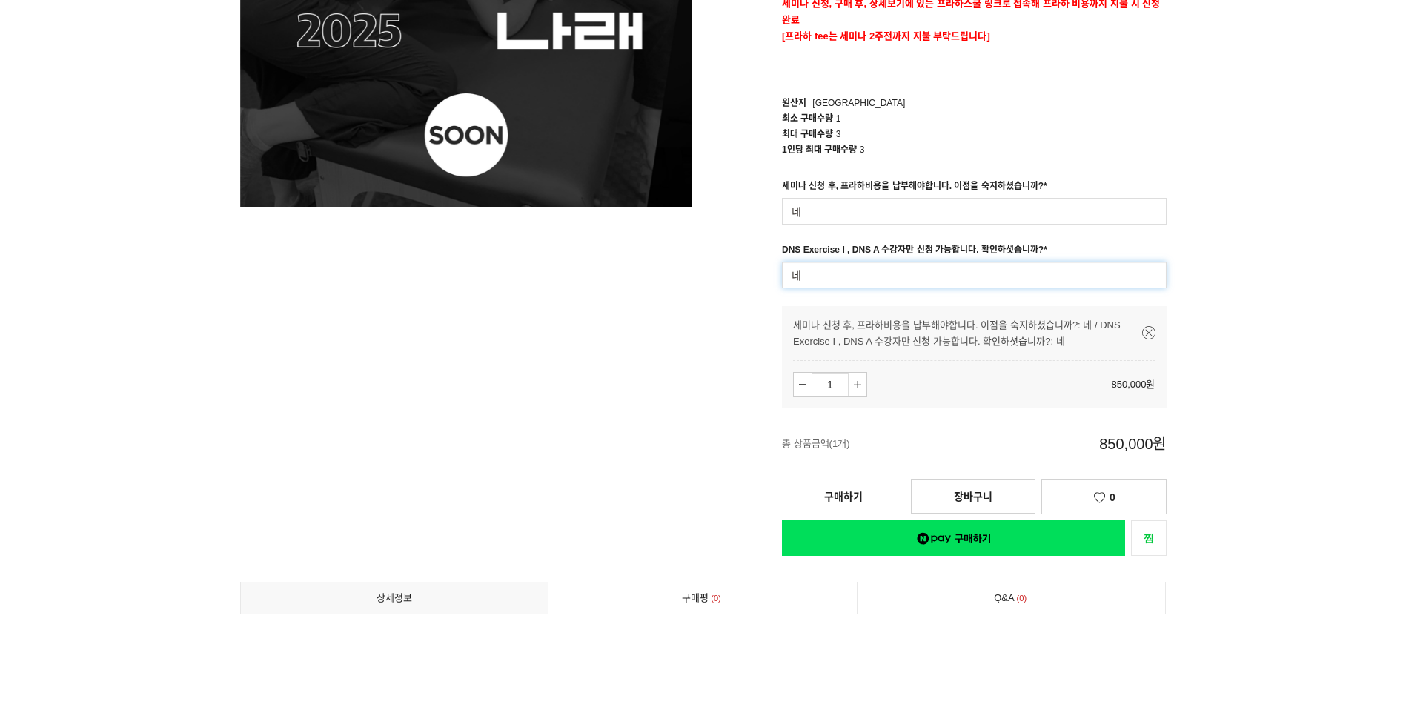
type input "네"
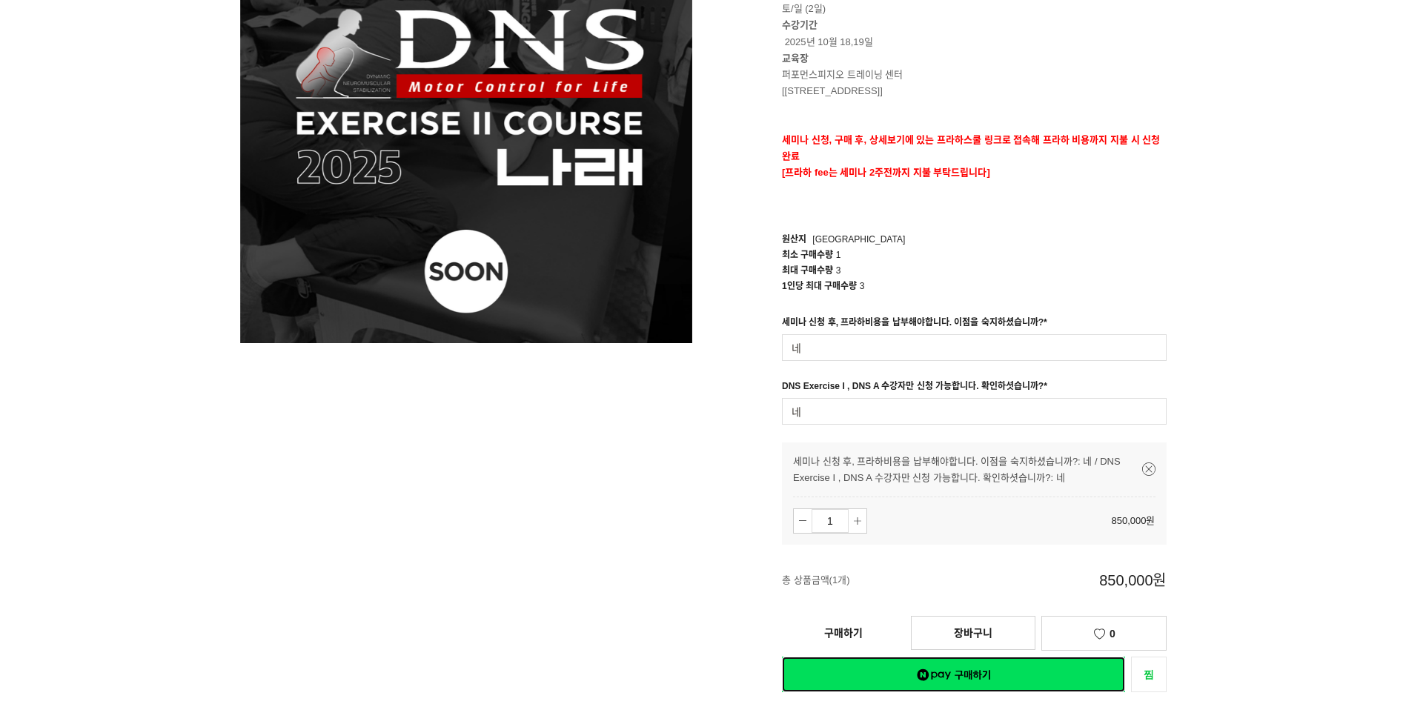
scroll to position [445, 0]
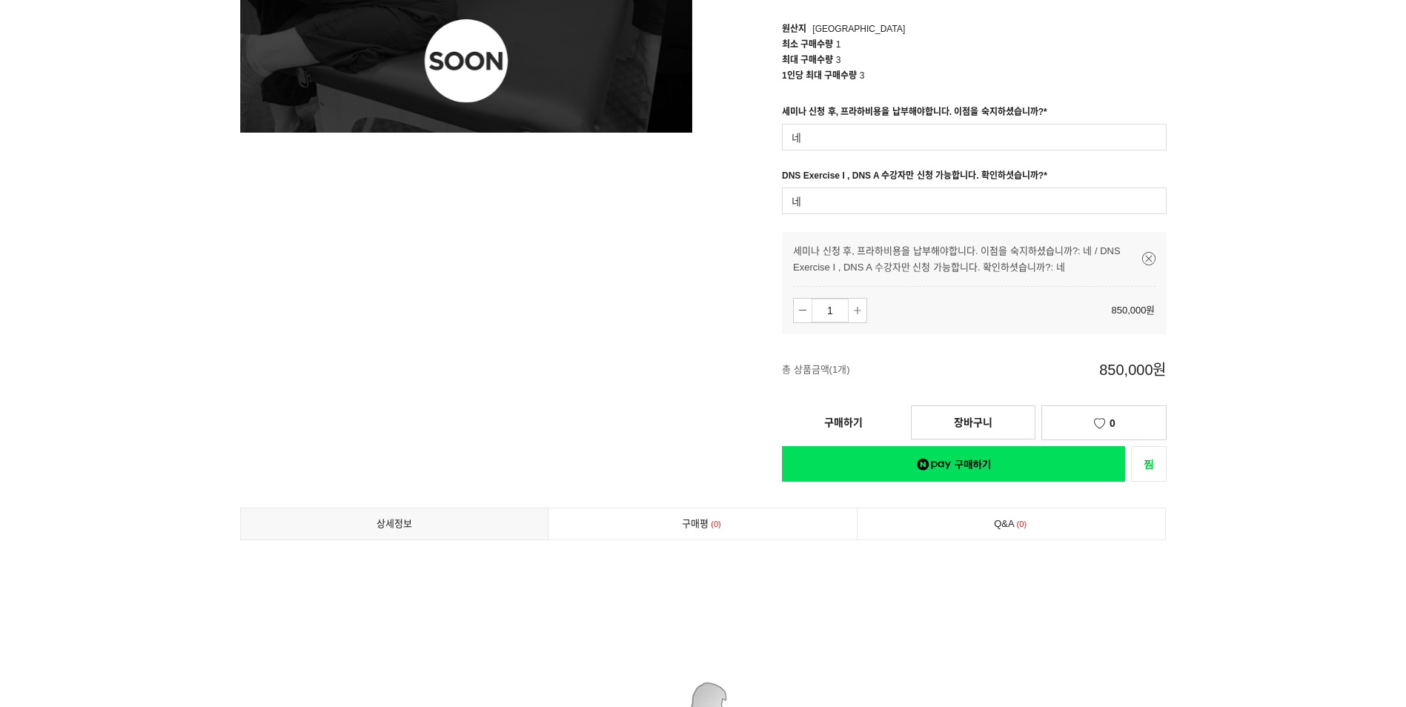
click at [814, 419] on link "구매하기" at bounding box center [843, 422] width 123 height 33
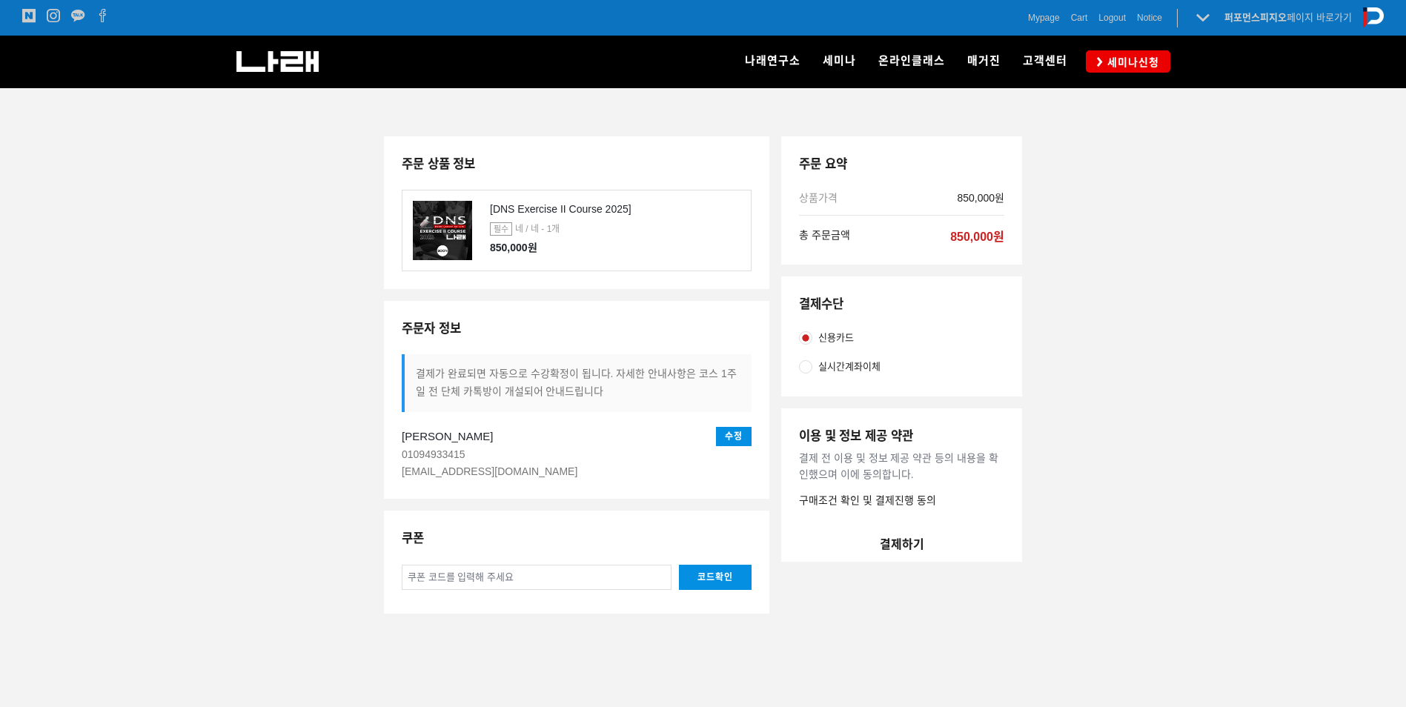
scroll to position [44, 0]
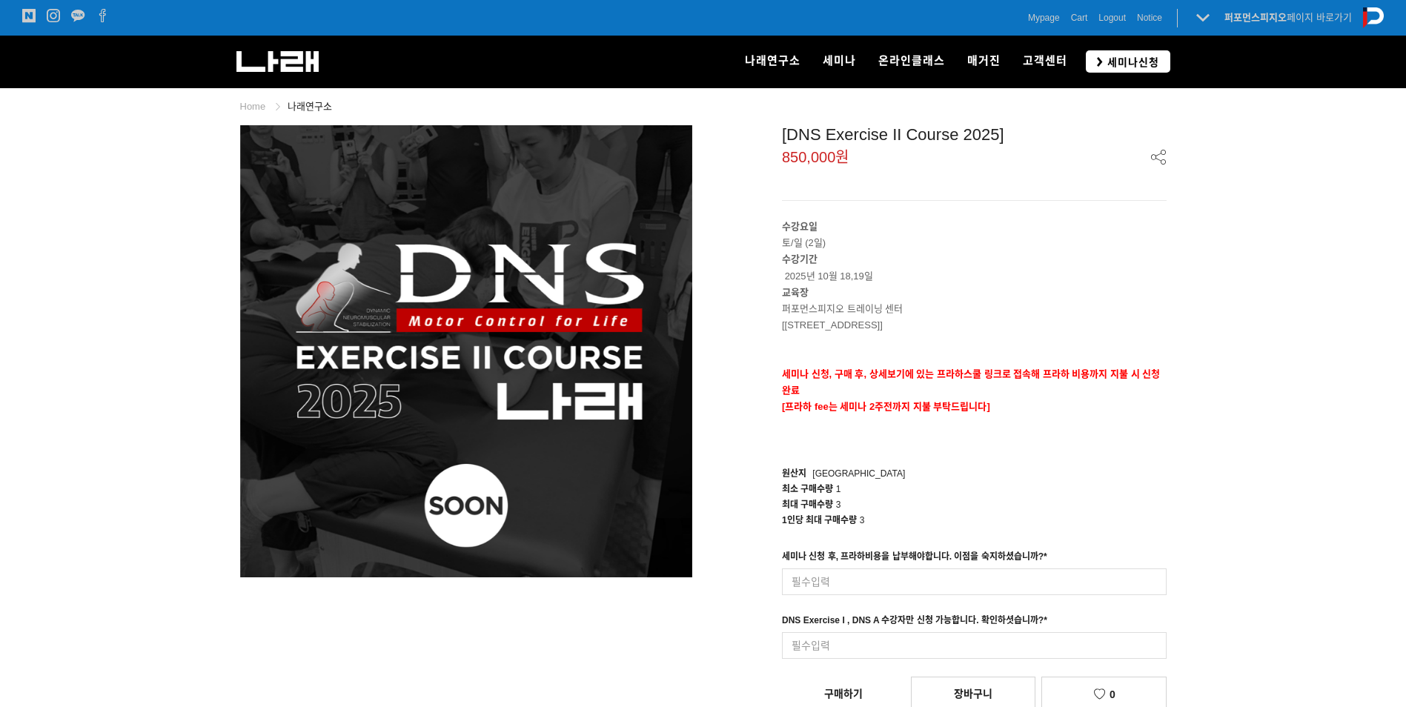
click at [1134, 59] on span "세미나신청" at bounding box center [1131, 62] width 56 height 15
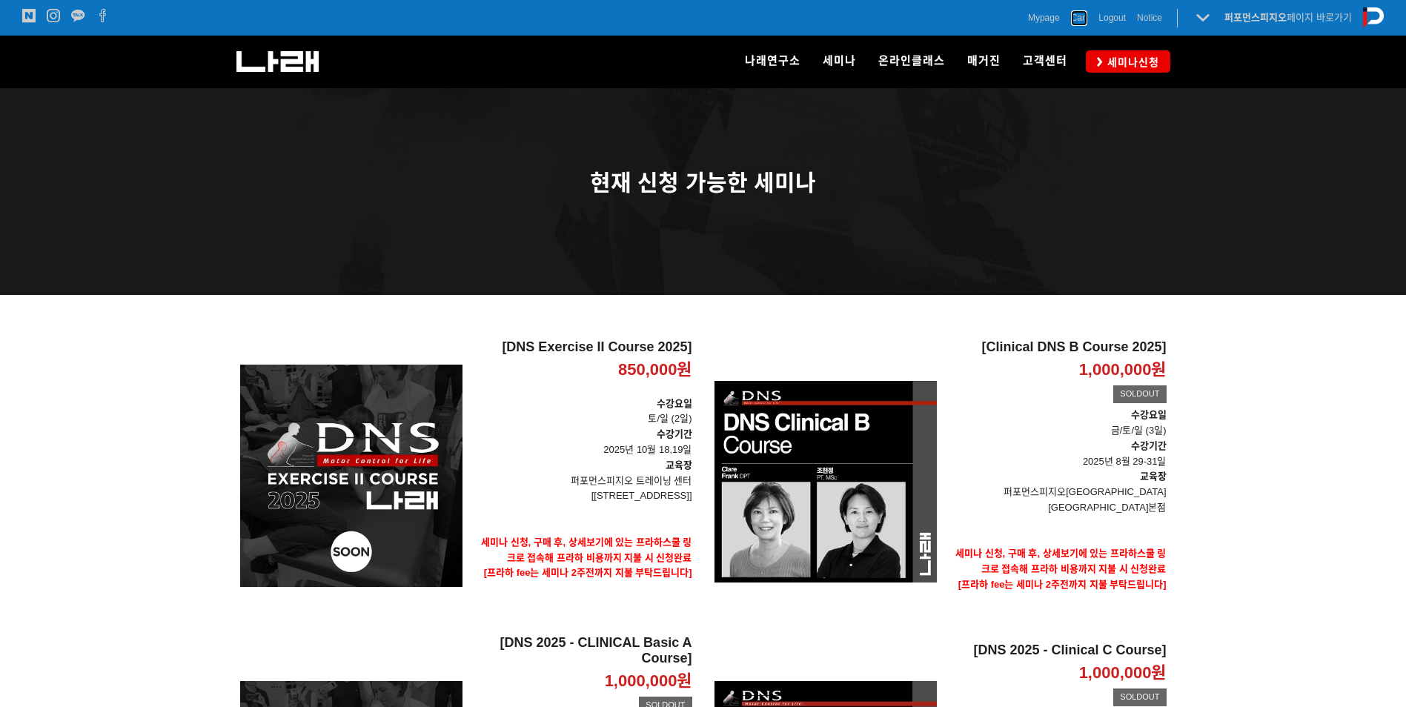
click at [1075, 17] on span "Cart" at bounding box center [1079, 17] width 17 height 15
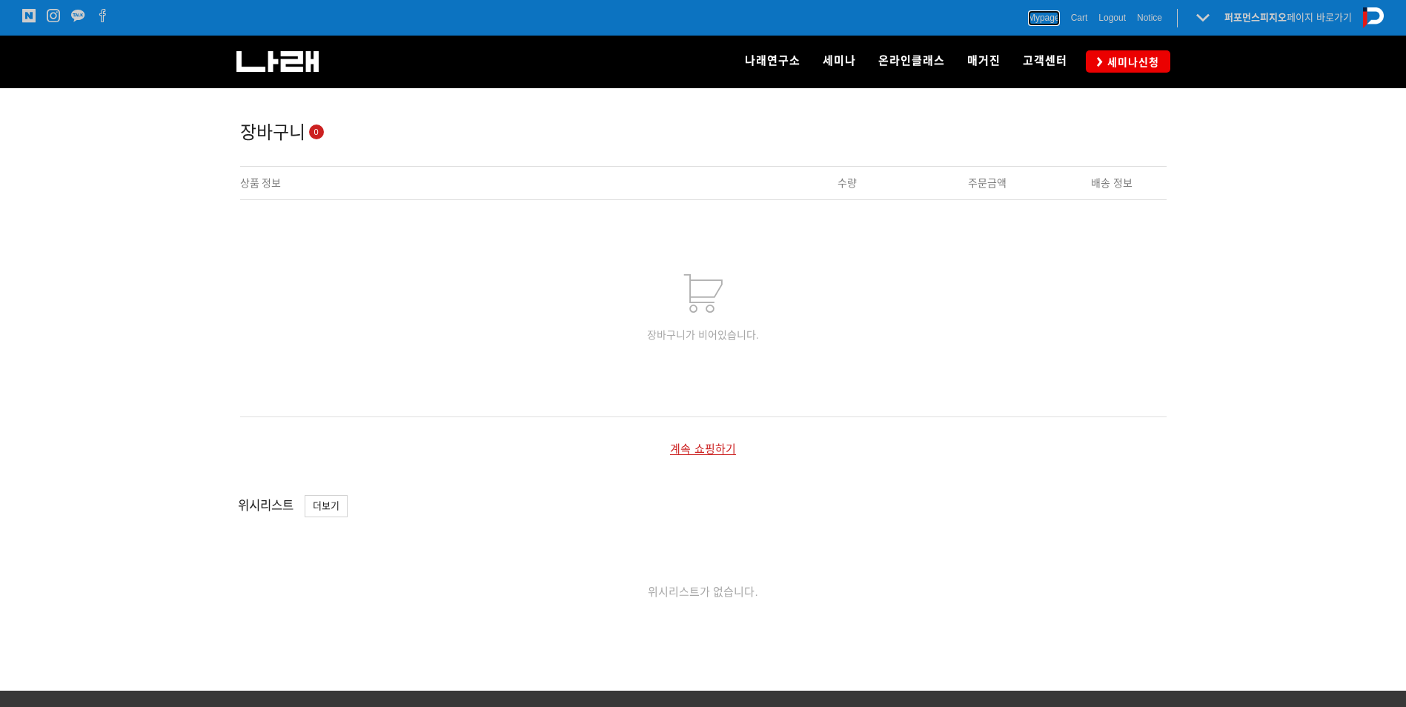
click at [1040, 13] on span "Mypage" at bounding box center [1044, 17] width 32 height 15
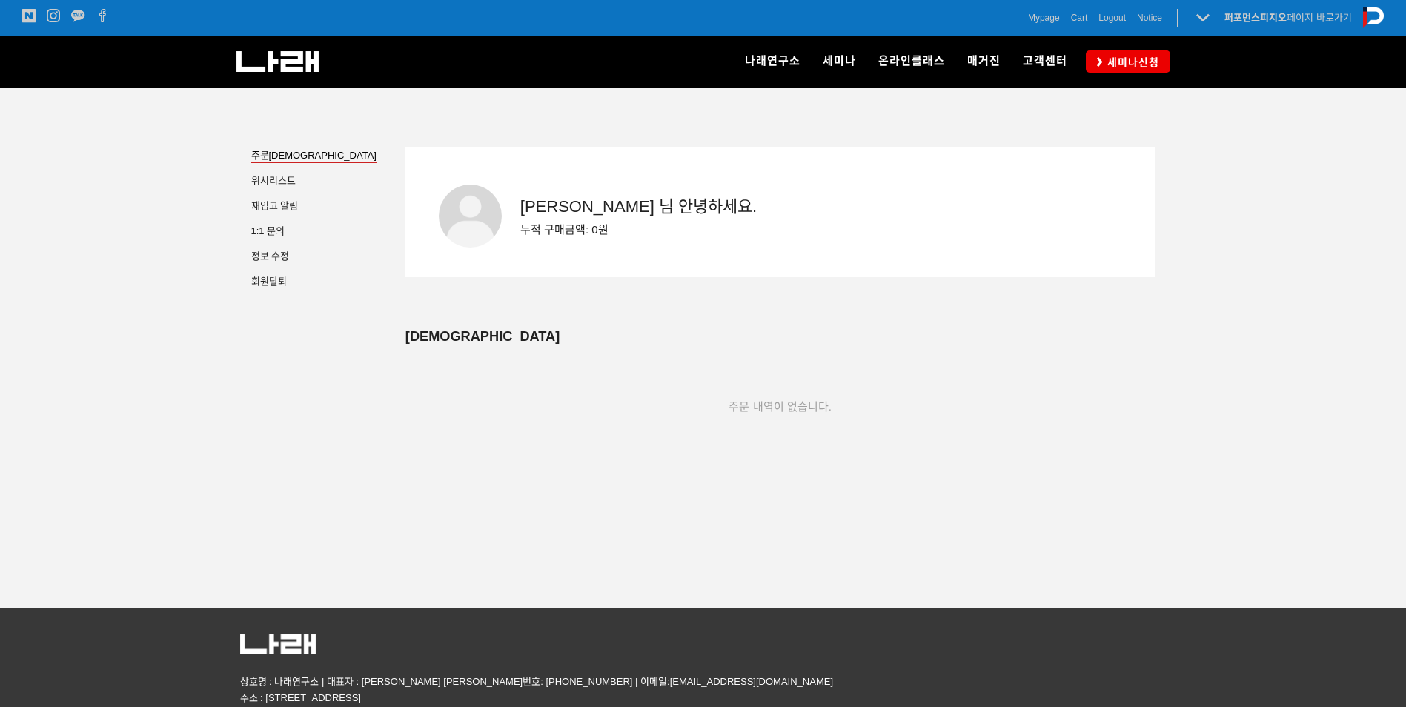
click at [285, 79] on div "나래연구소" at bounding box center [445, 62] width 419 height 52
click at [272, 53] on img at bounding box center [277, 61] width 82 height 21
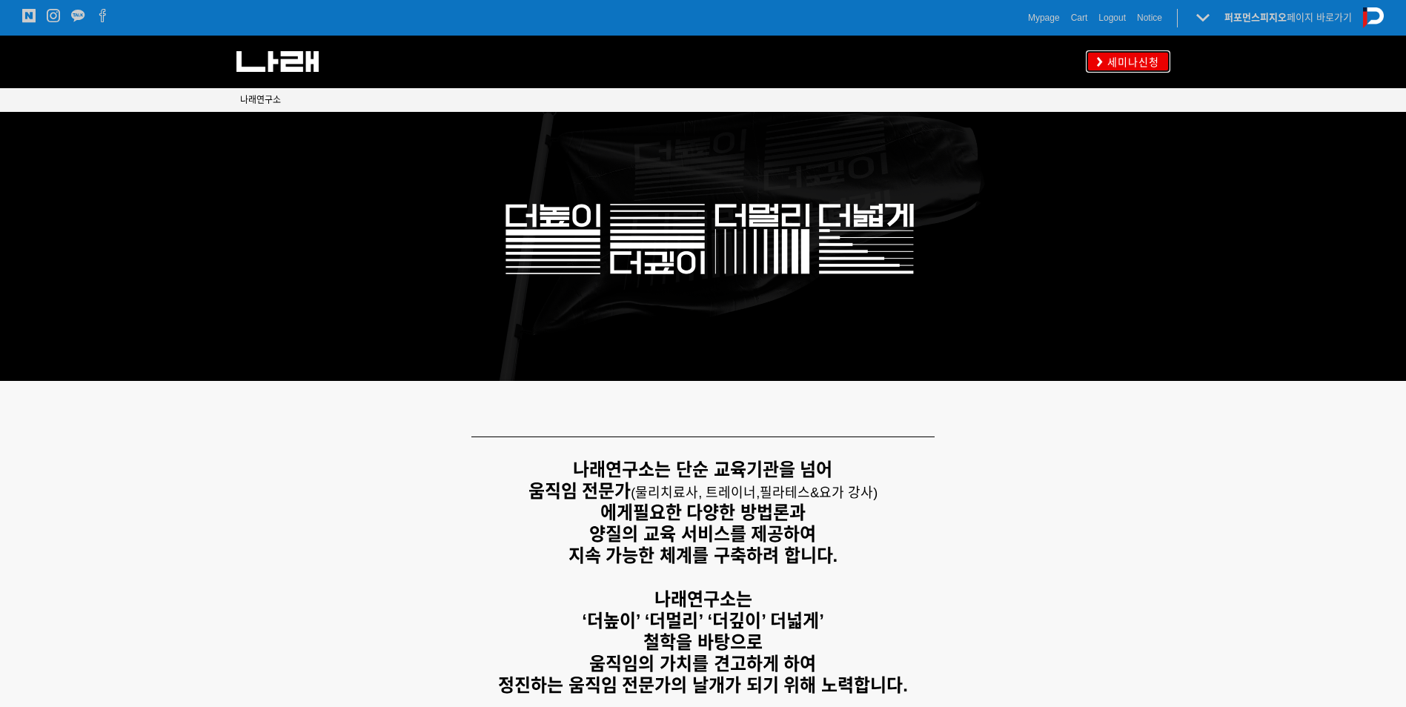
click at [1130, 65] on span "세미나신청" at bounding box center [1131, 62] width 56 height 15
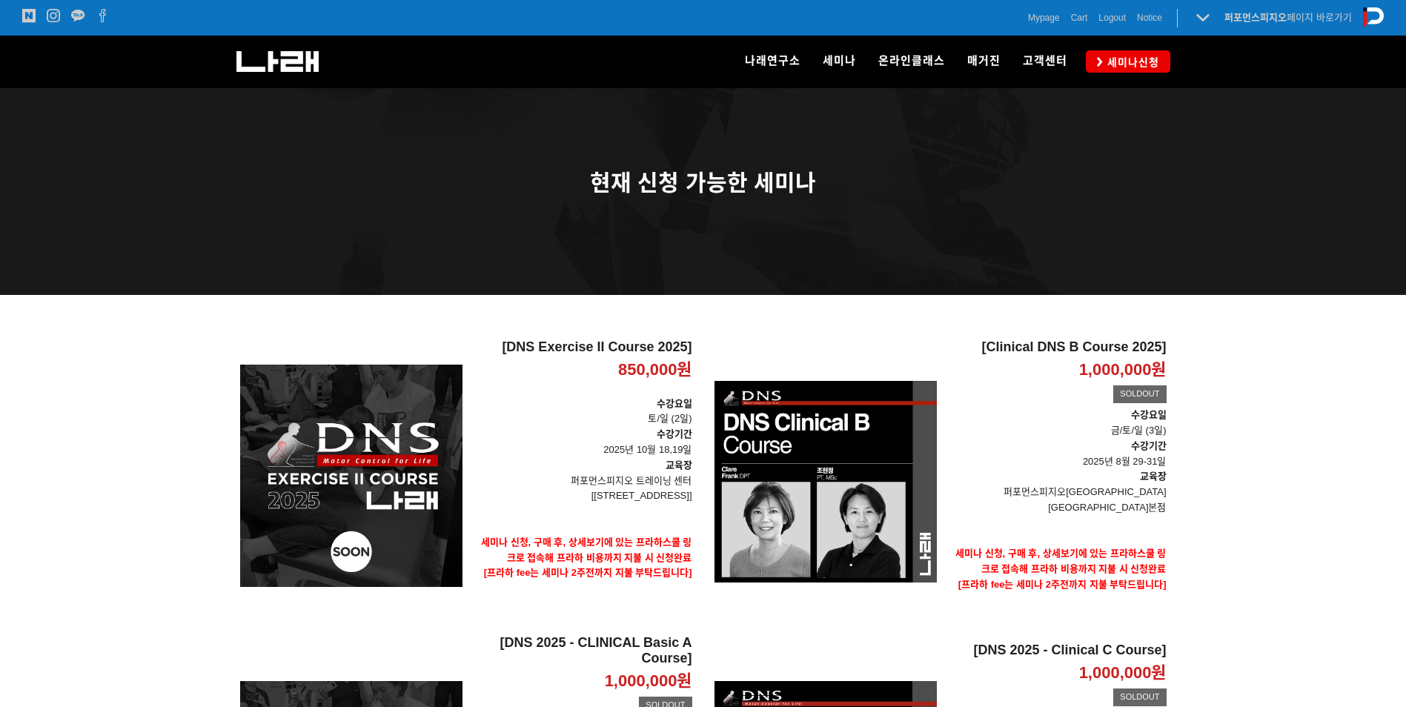
scroll to position [148, 0]
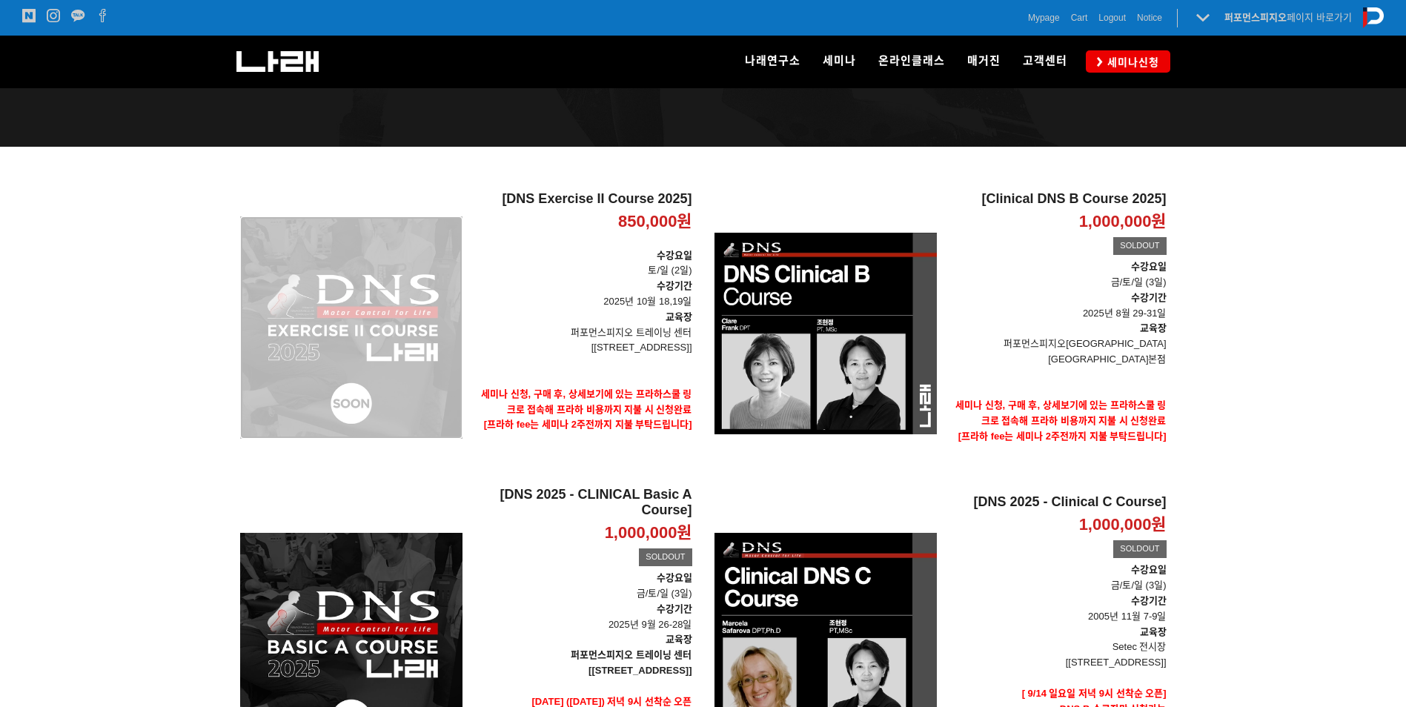
click at [333, 295] on div "[DNS Exercise II Course 2025] 850,000원 TIME SALE" at bounding box center [351, 327] width 222 height 273
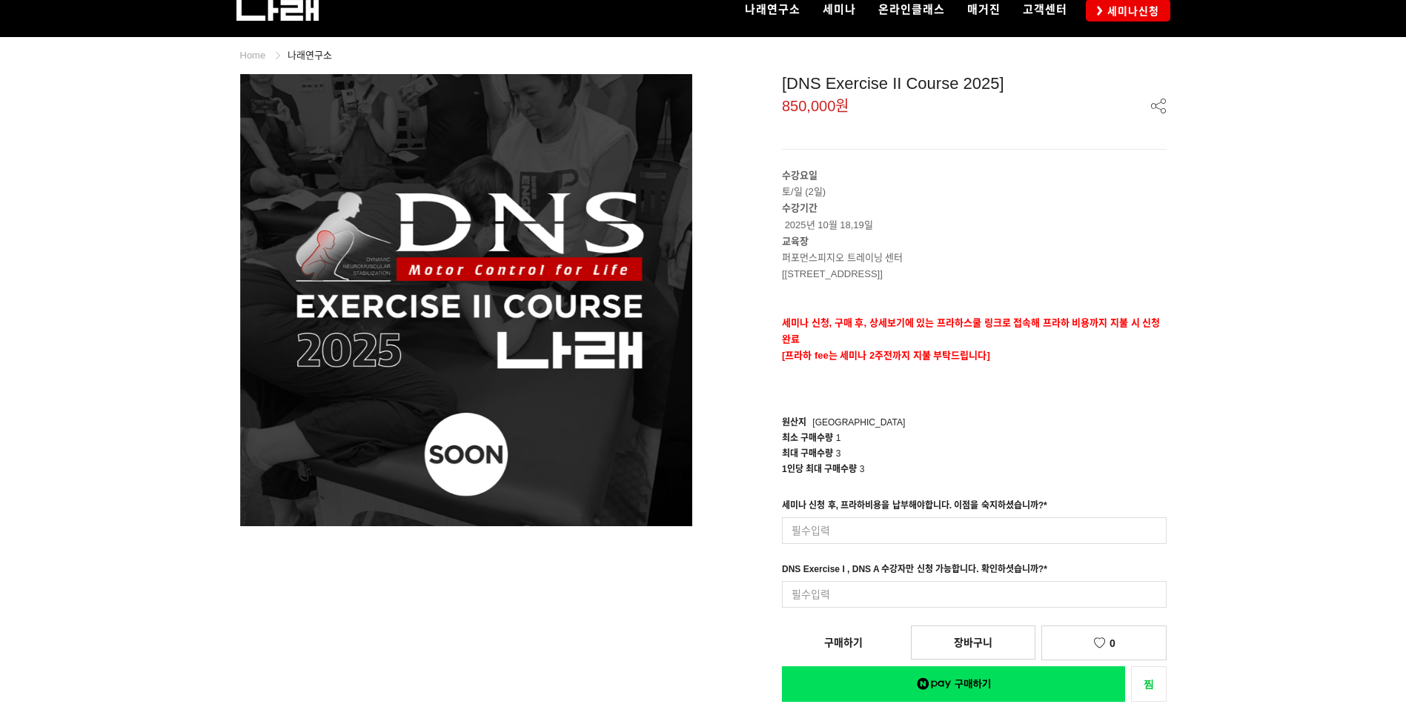
scroll to position [148, 0]
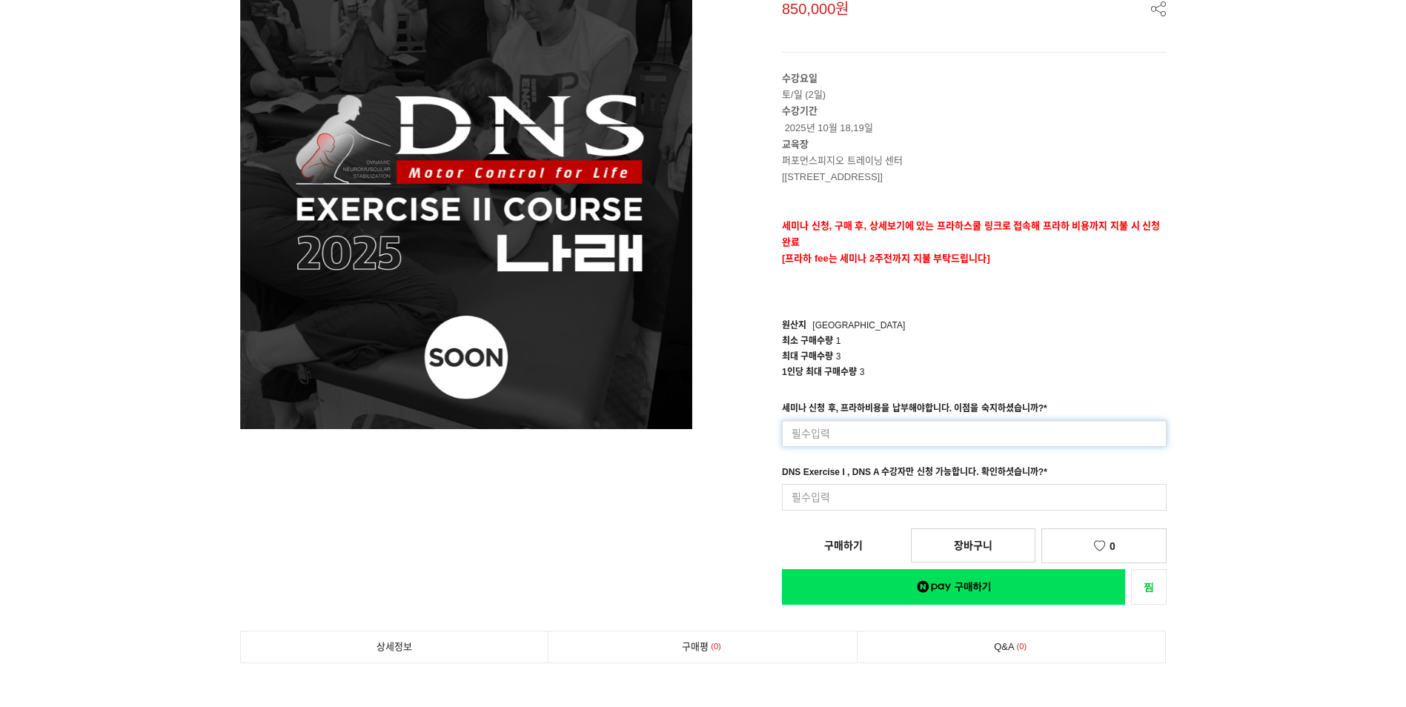
click at [982, 433] on input at bounding box center [974, 433] width 385 height 27
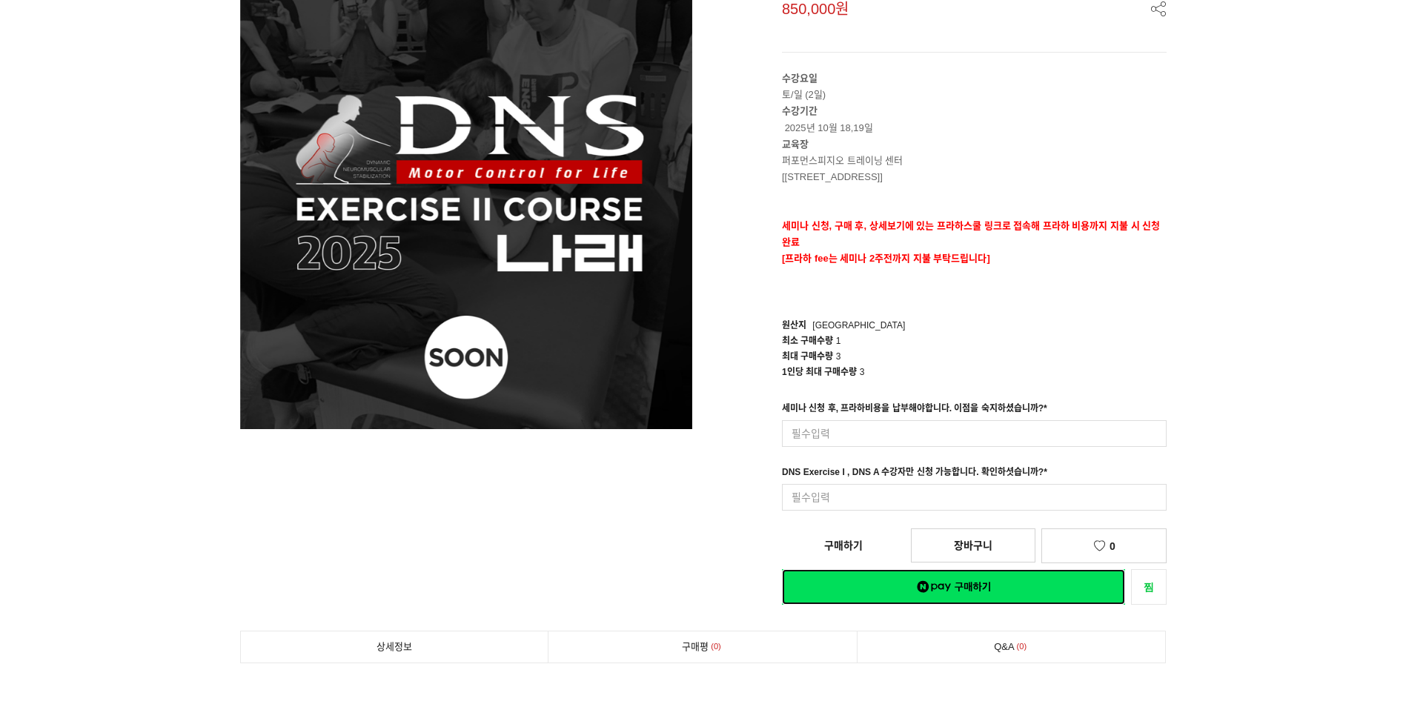
click at [991, 593] on link "네이버페이 구매하기" at bounding box center [953, 587] width 343 height 36
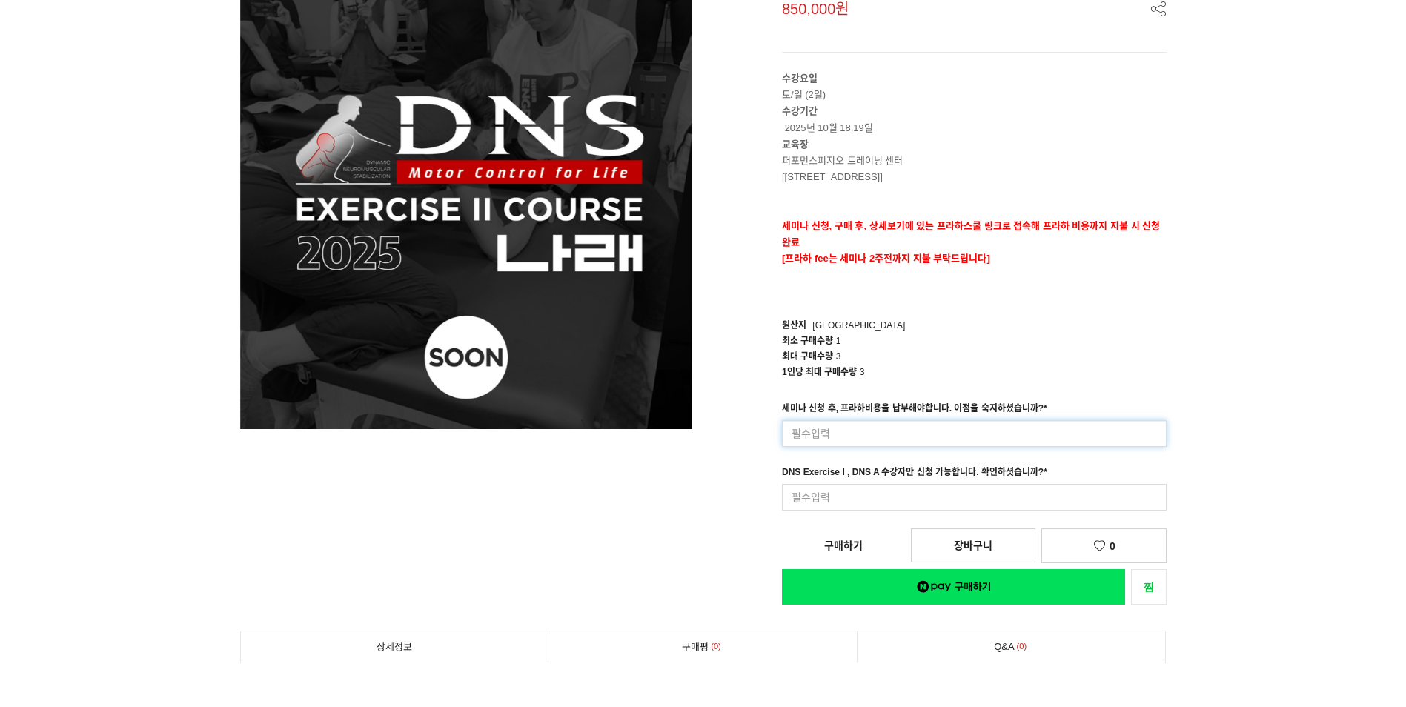
click at [1060, 425] on input at bounding box center [974, 433] width 385 height 27
type input "네"
click at [848, 551] on div "[DNS Exercise II Course 2025] 850,000원 수강요일 토/일 (2일) 수강기간 2025년 10월 18,19일 교육장 …" at bounding box center [940, 291] width 452 height 628
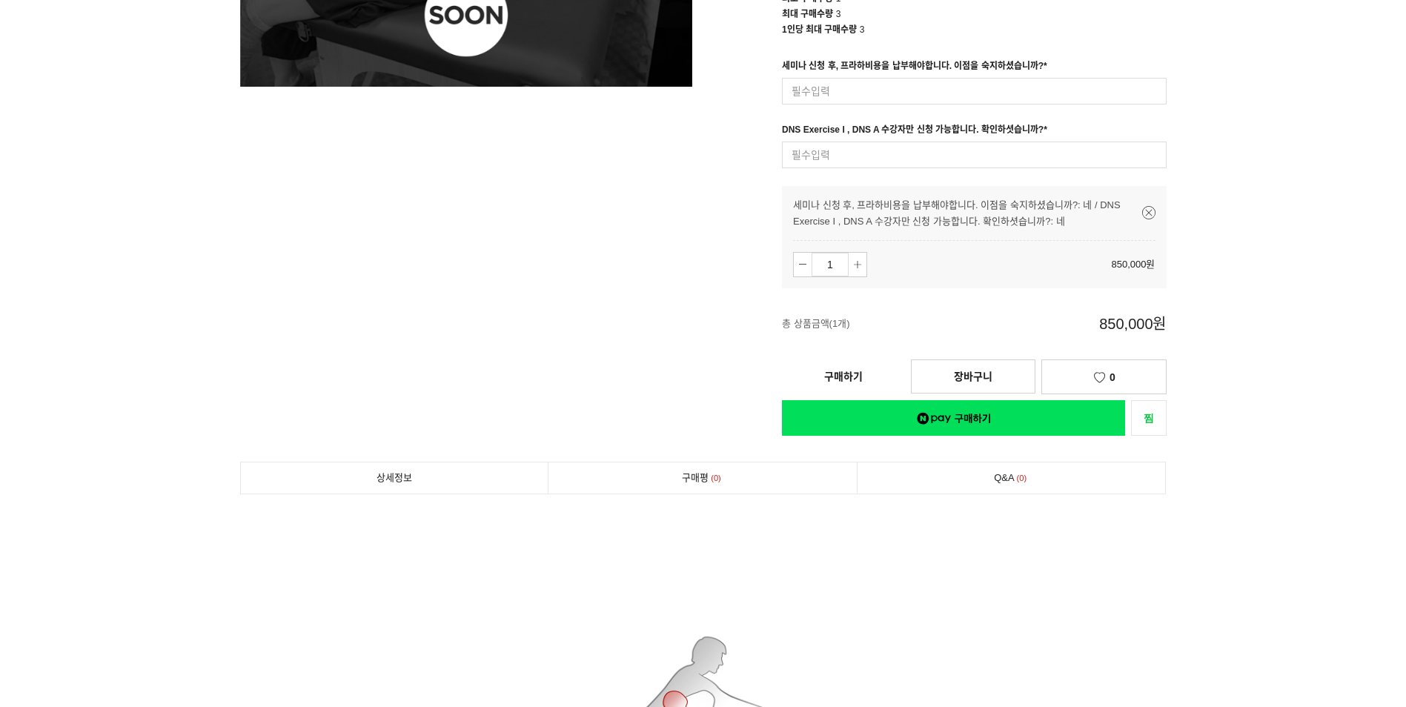
scroll to position [376, 0]
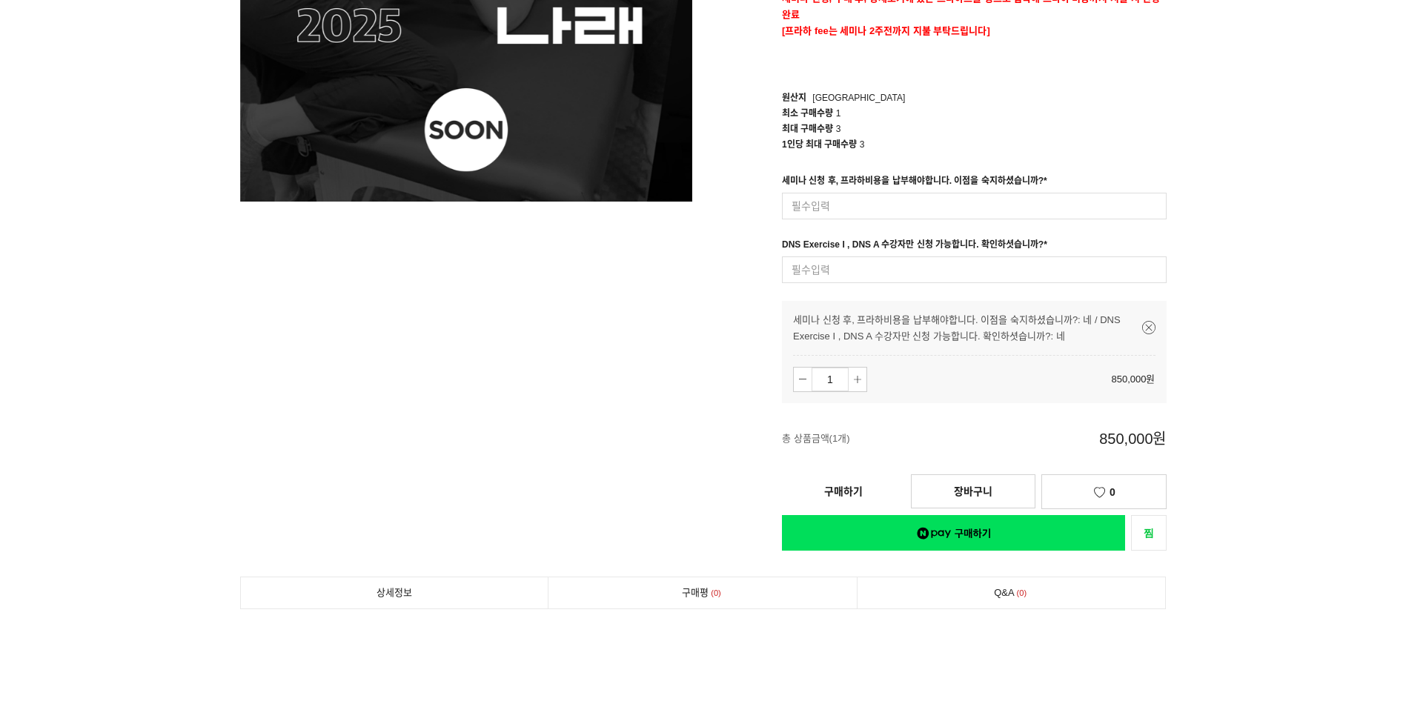
click at [865, 498] on link "구매하기" at bounding box center [843, 491] width 123 height 33
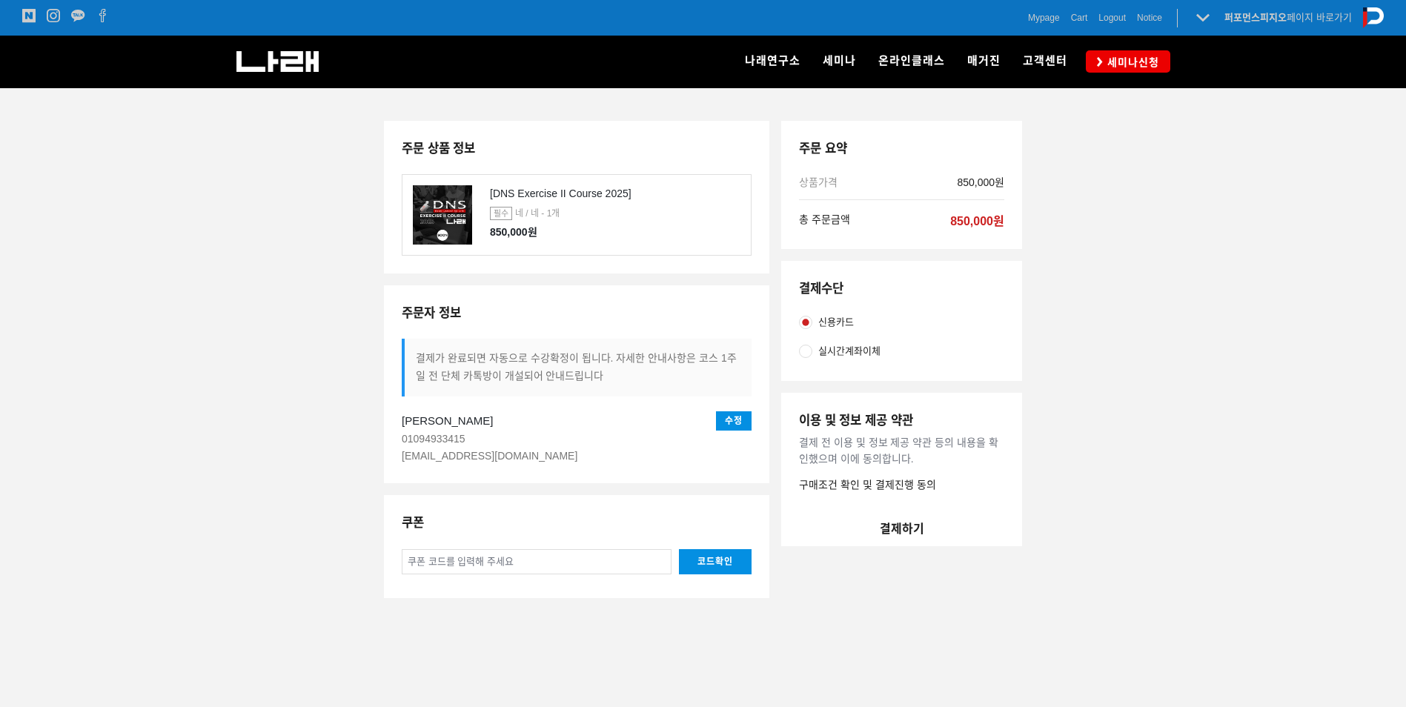
scroll to position [74, 0]
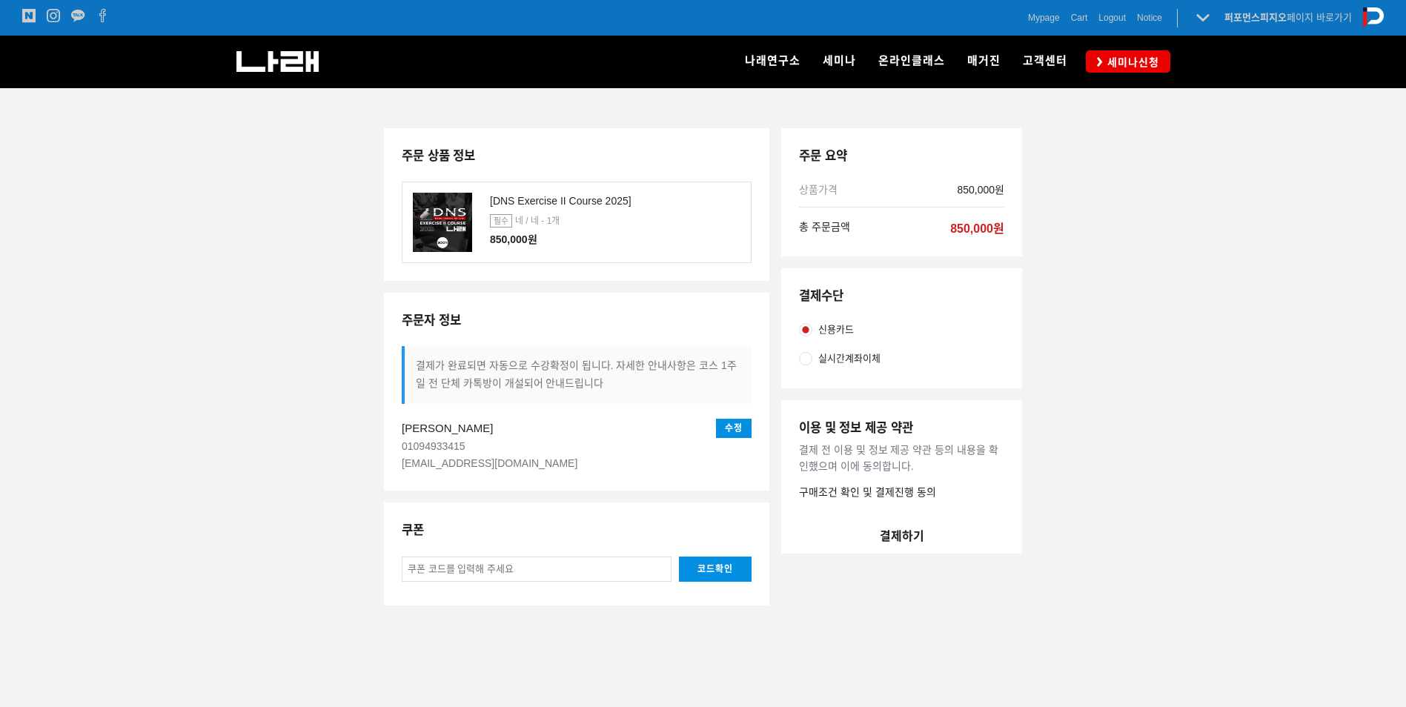
click at [916, 536] on button "결제하기" at bounding box center [901, 536] width 241 height 36
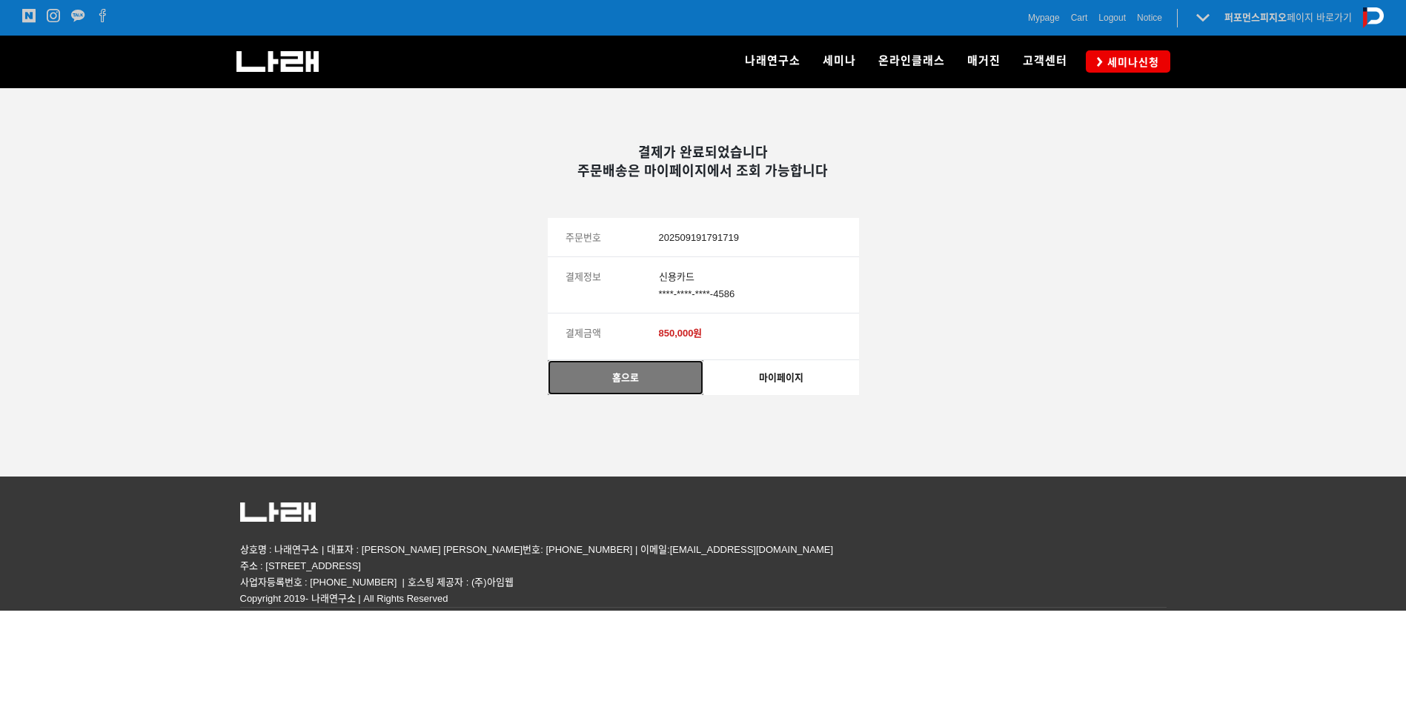
click at [591, 380] on link "홈으로" at bounding box center [626, 377] width 156 height 35
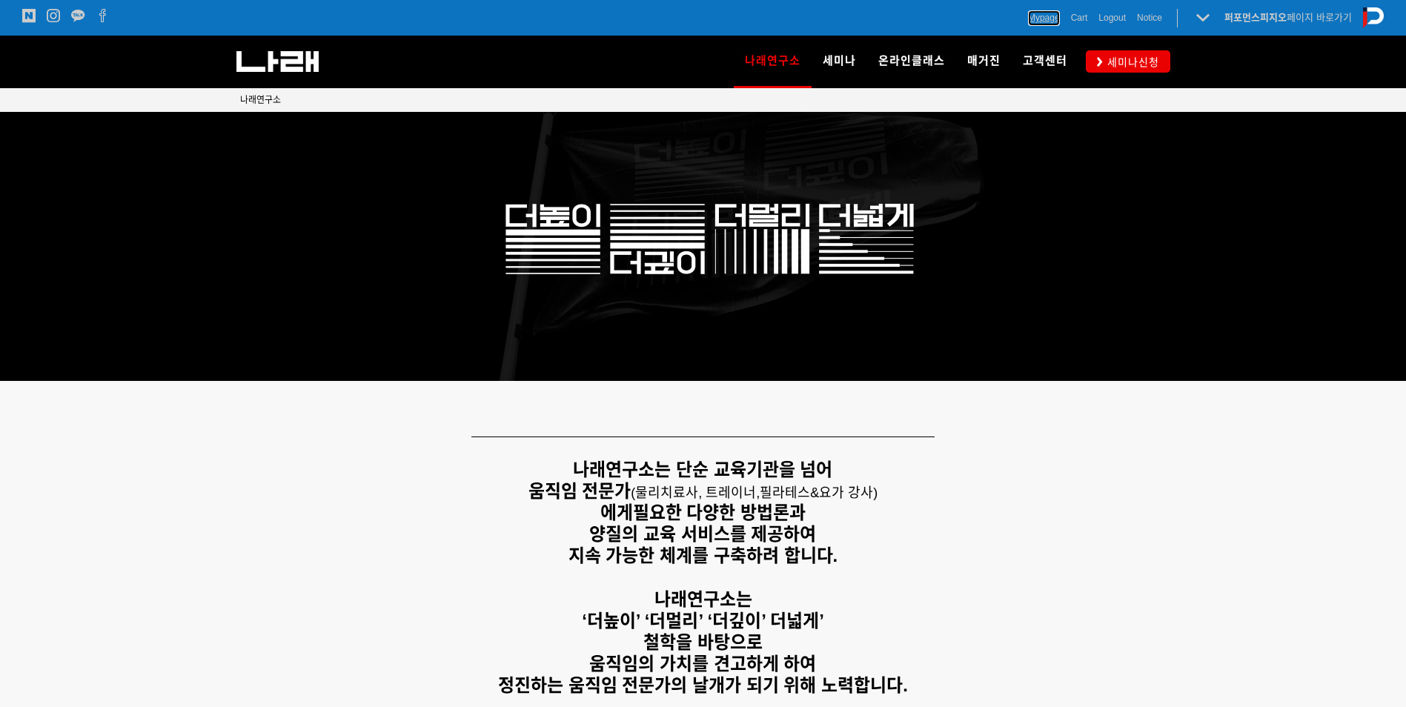
click at [1034, 23] on span "Mypage" at bounding box center [1044, 17] width 32 height 15
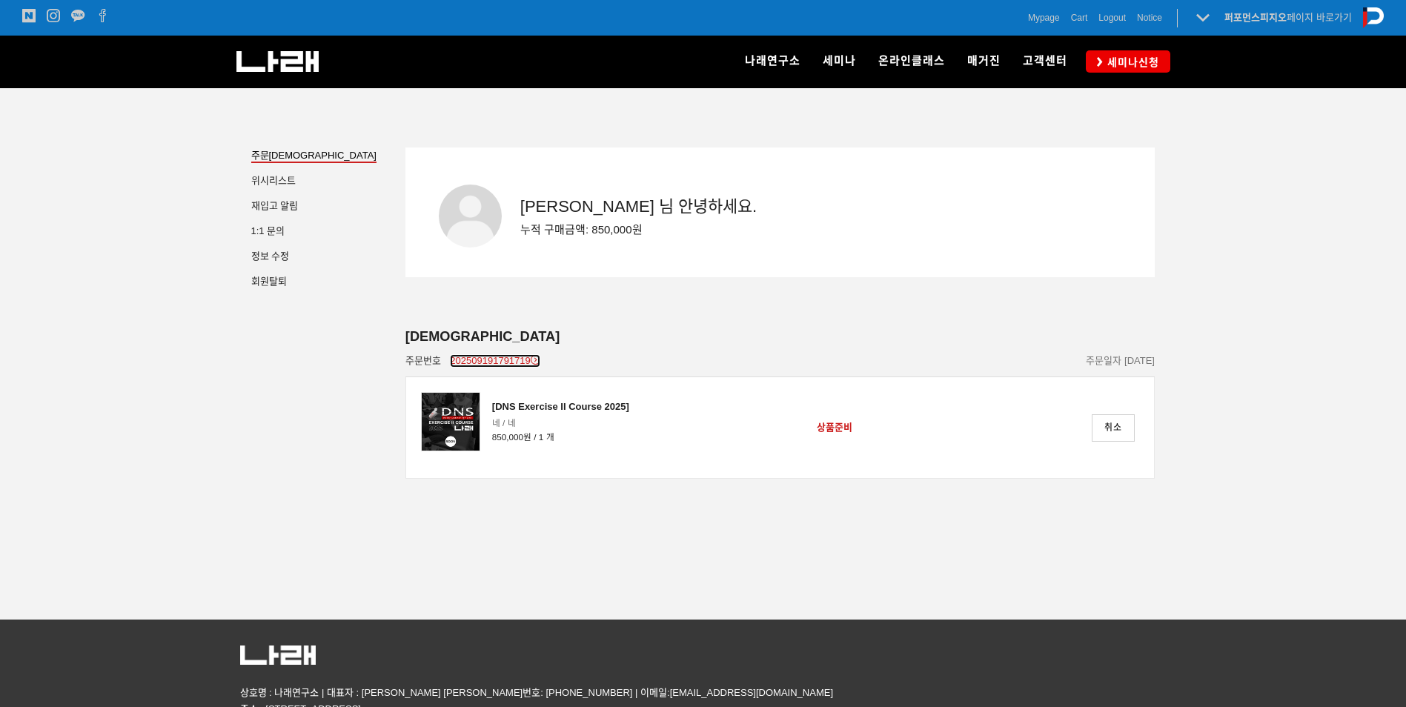
click at [482, 365] on link "202509191791719" at bounding box center [495, 361] width 90 height 14
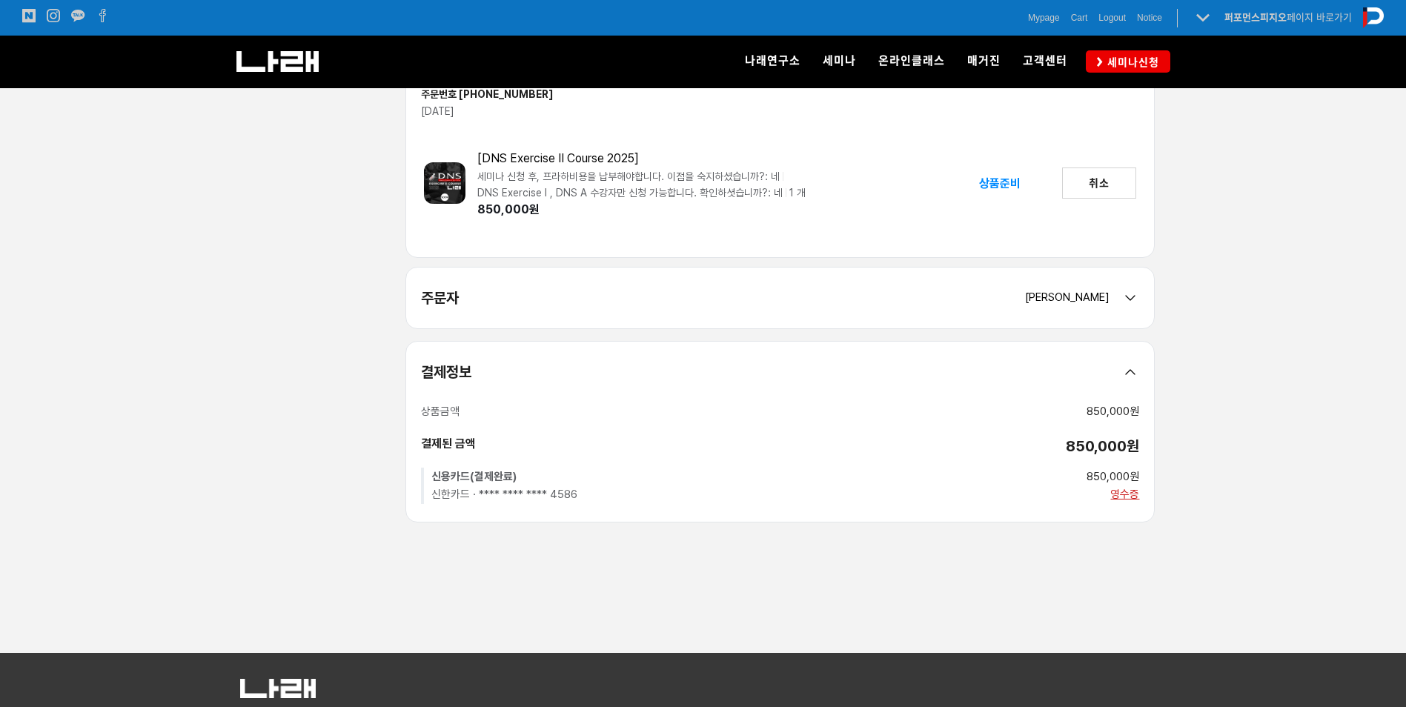
scroll to position [74, 0]
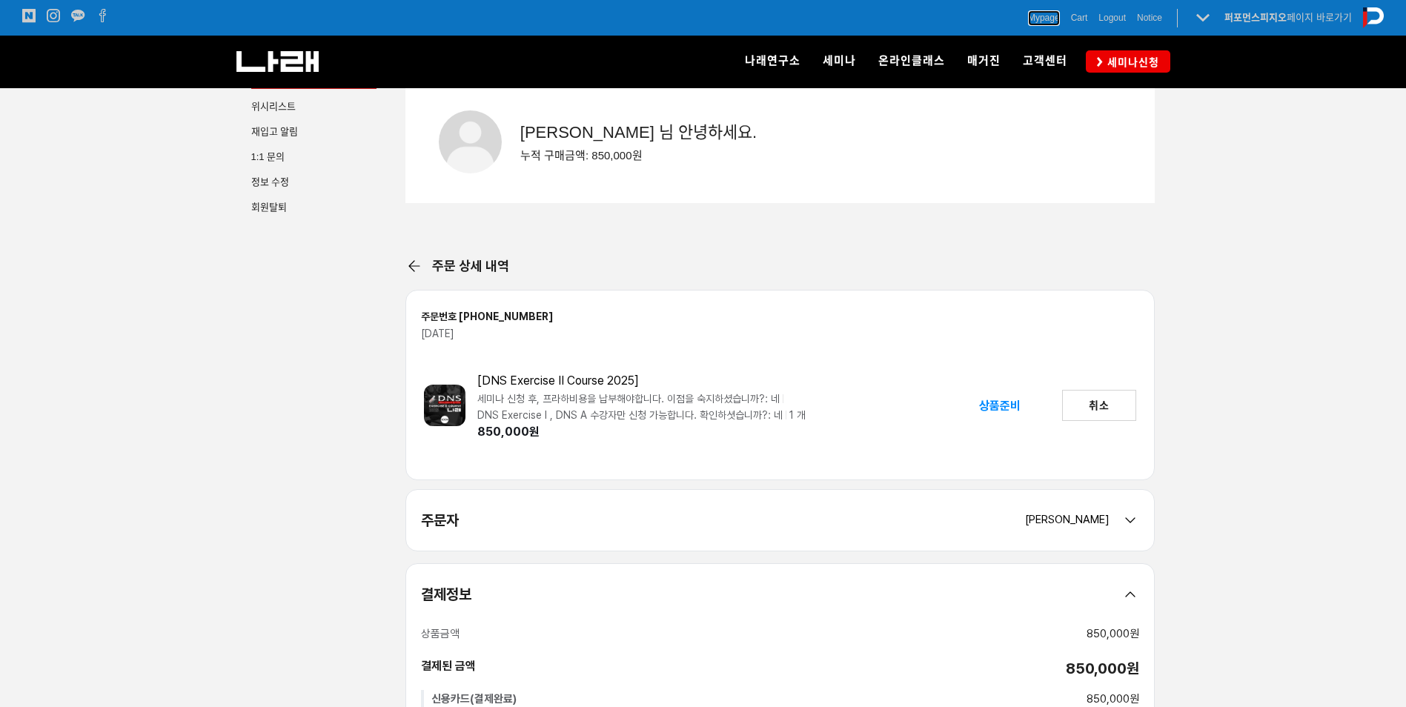
click at [1042, 21] on span "Mypage" at bounding box center [1044, 17] width 32 height 15
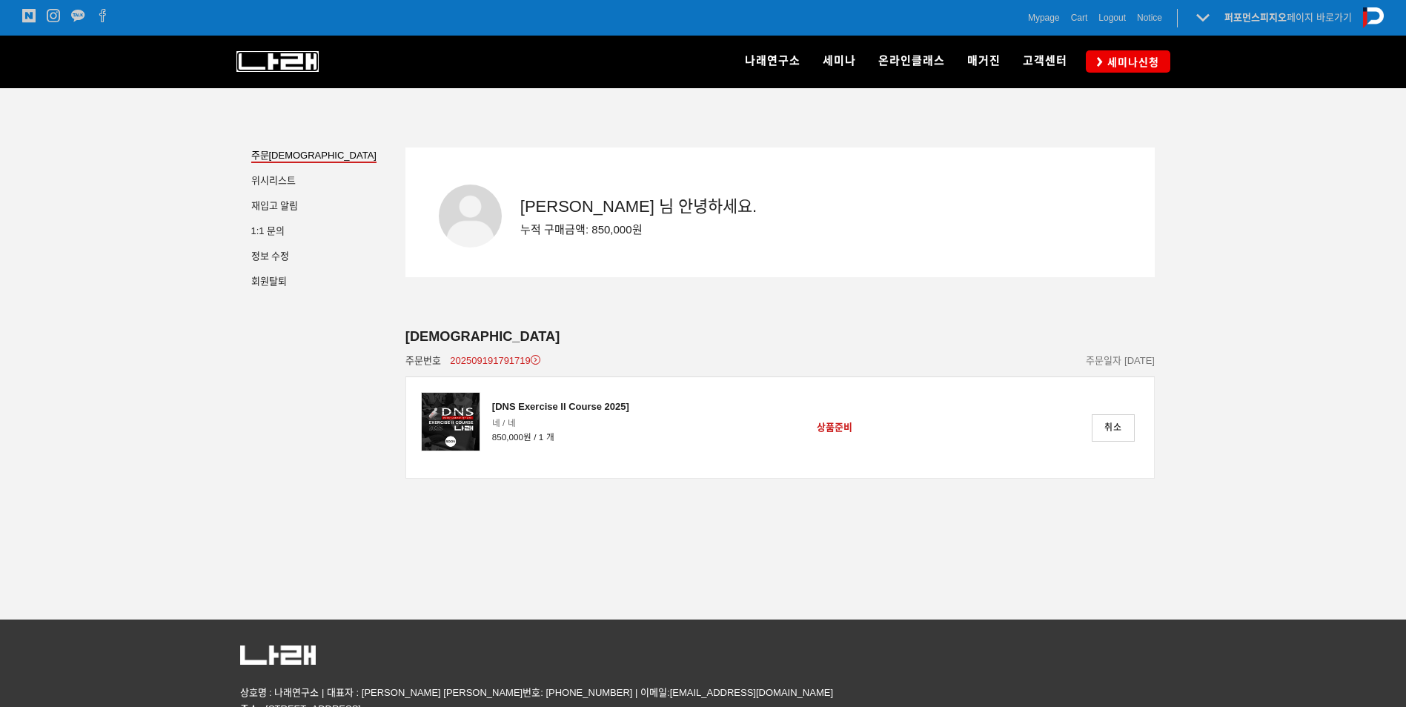
click at [275, 59] on img at bounding box center [277, 61] width 82 height 21
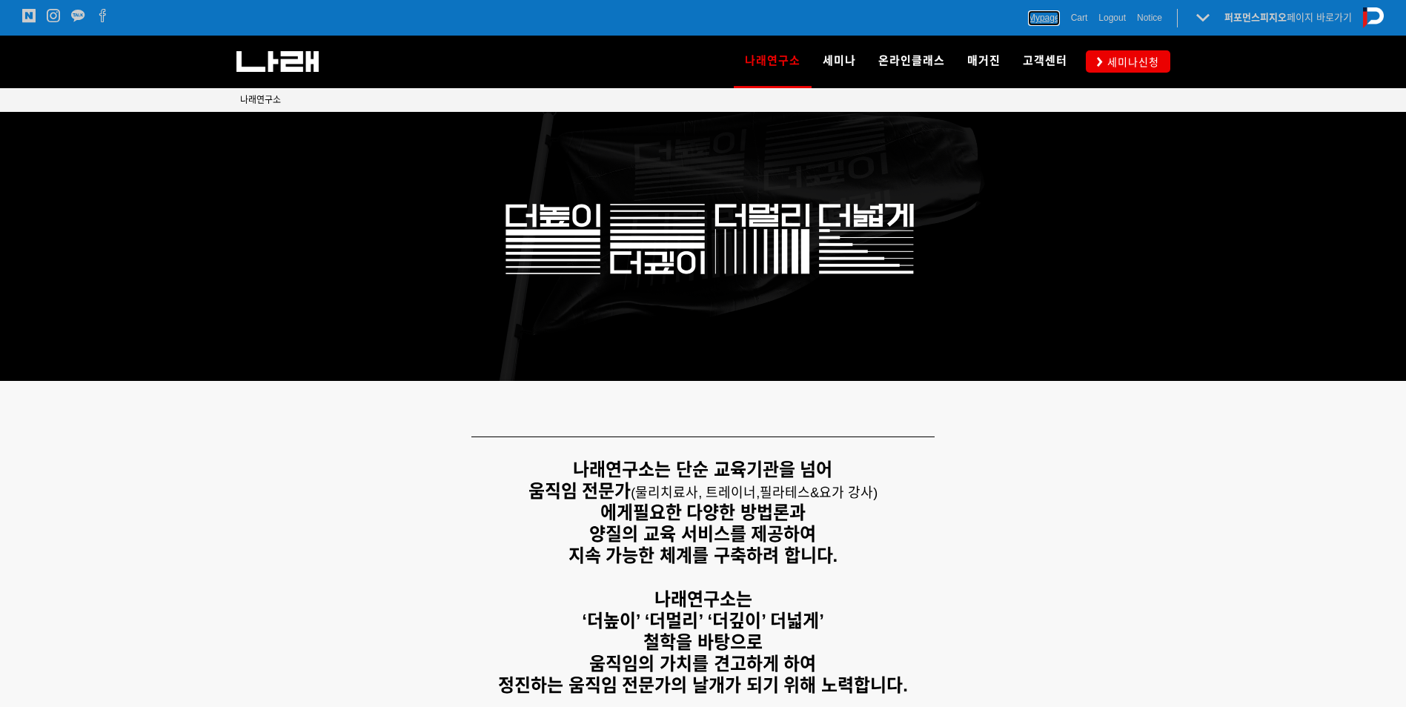
click at [1052, 19] on span "Mypage" at bounding box center [1044, 17] width 32 height 15
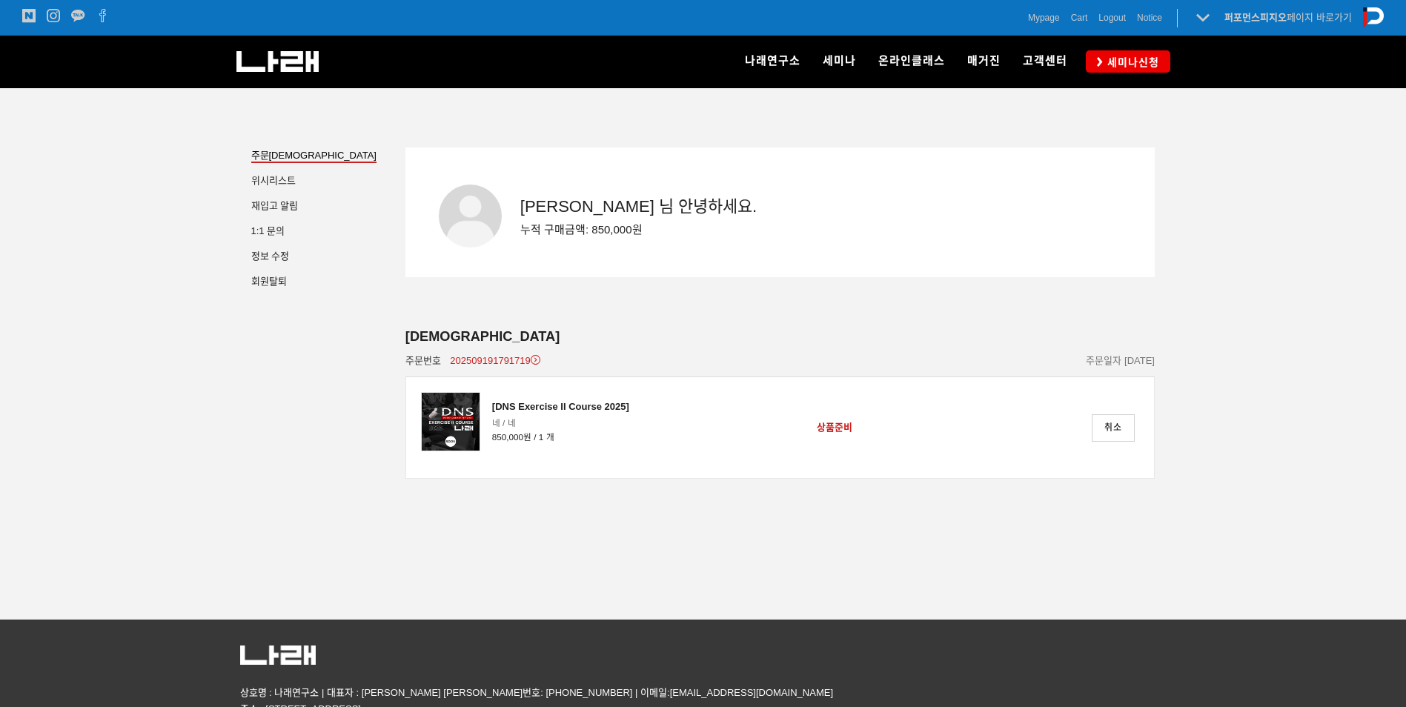
click at [289, 85] on div "나래연구소" at bounding box center [445, 62] width 419 height 52
click at [296, 67] on img at bounding box center [277, 61] width 82 height 21
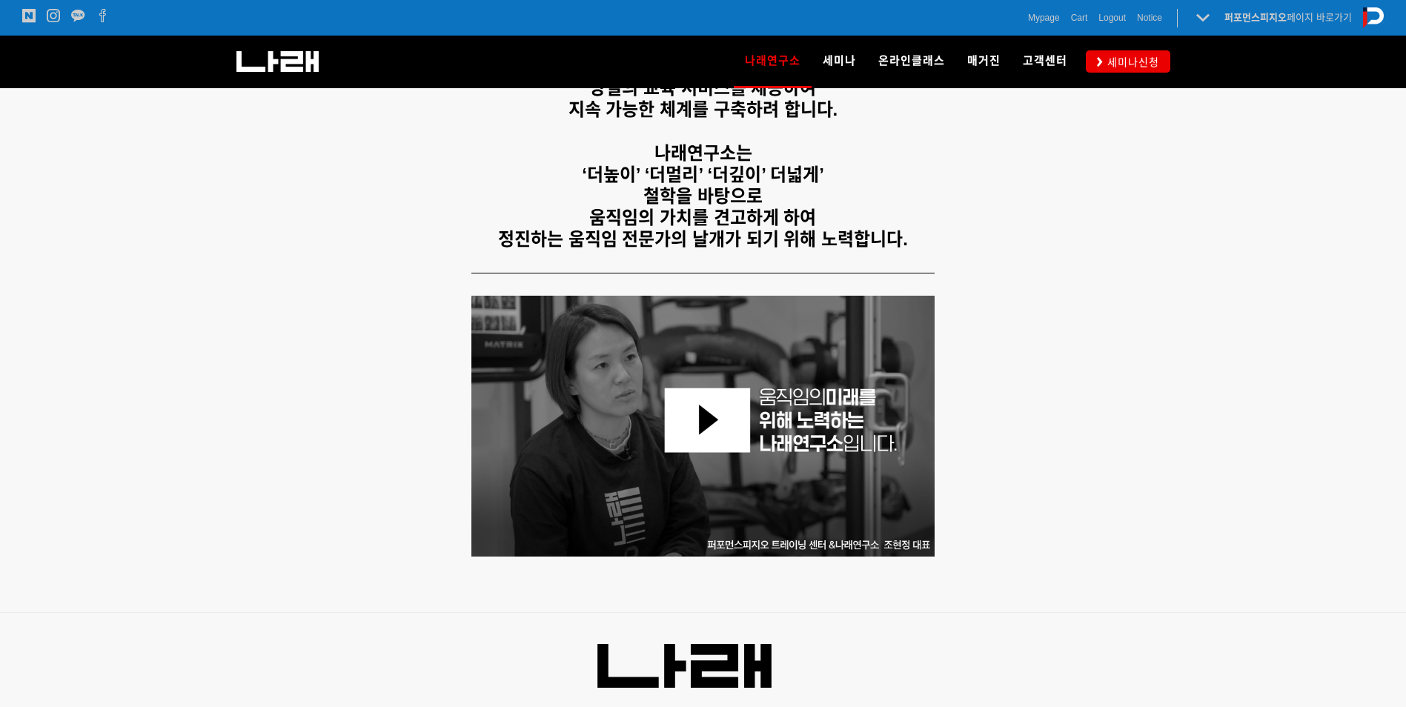
scroll to position [445, 0]
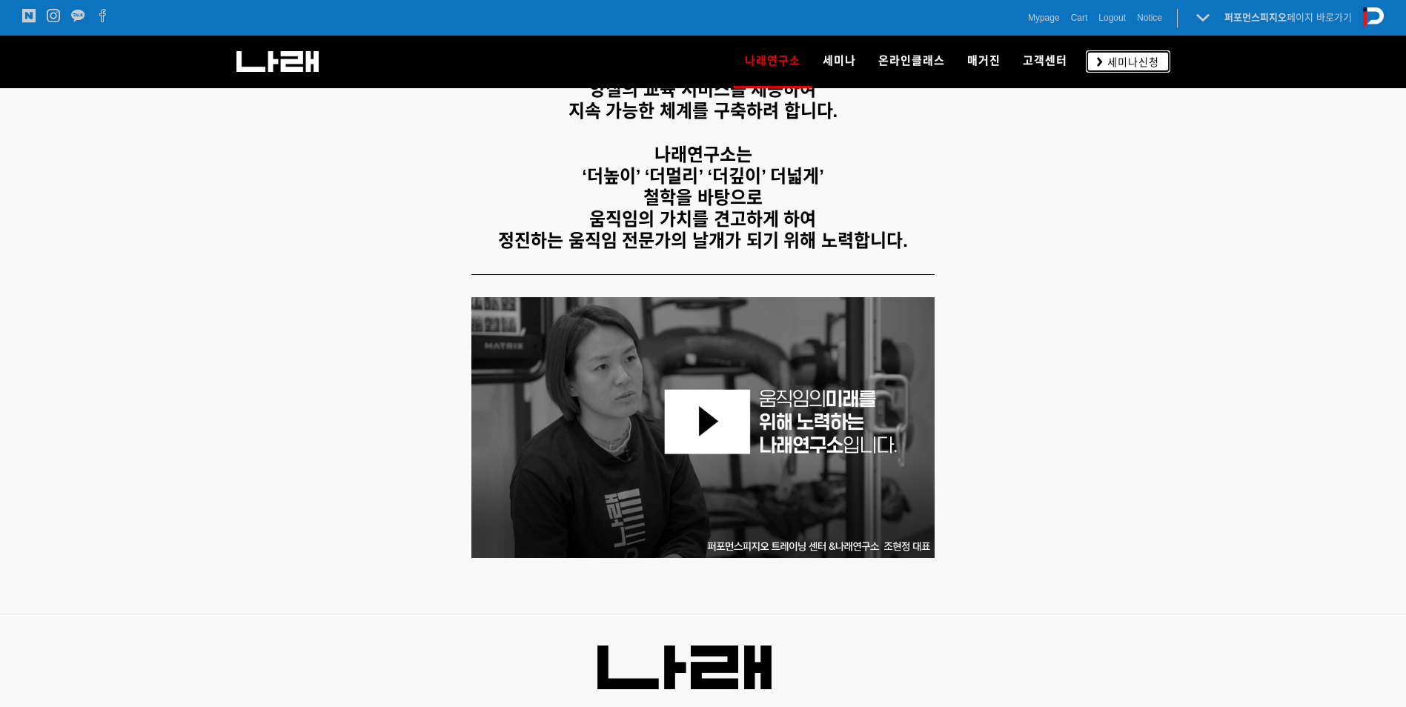
click at [1151, 56] on span "세미나신청" at bounding box center [1131, 62] width 56 height 15
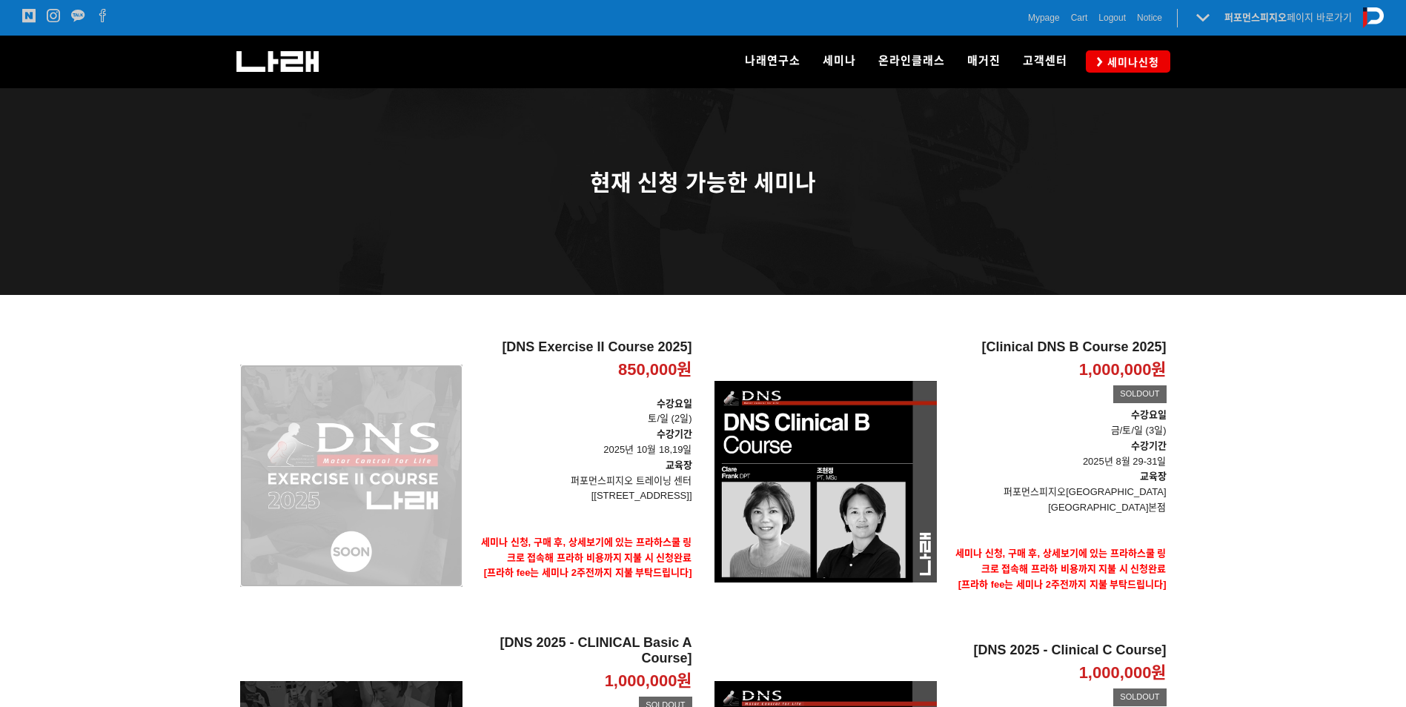
click at [416, 451] on div "[DNS Exercise II Course 2025] 850,000원 TIME SALE" at bounding box center [351, 475] width 222 height 273
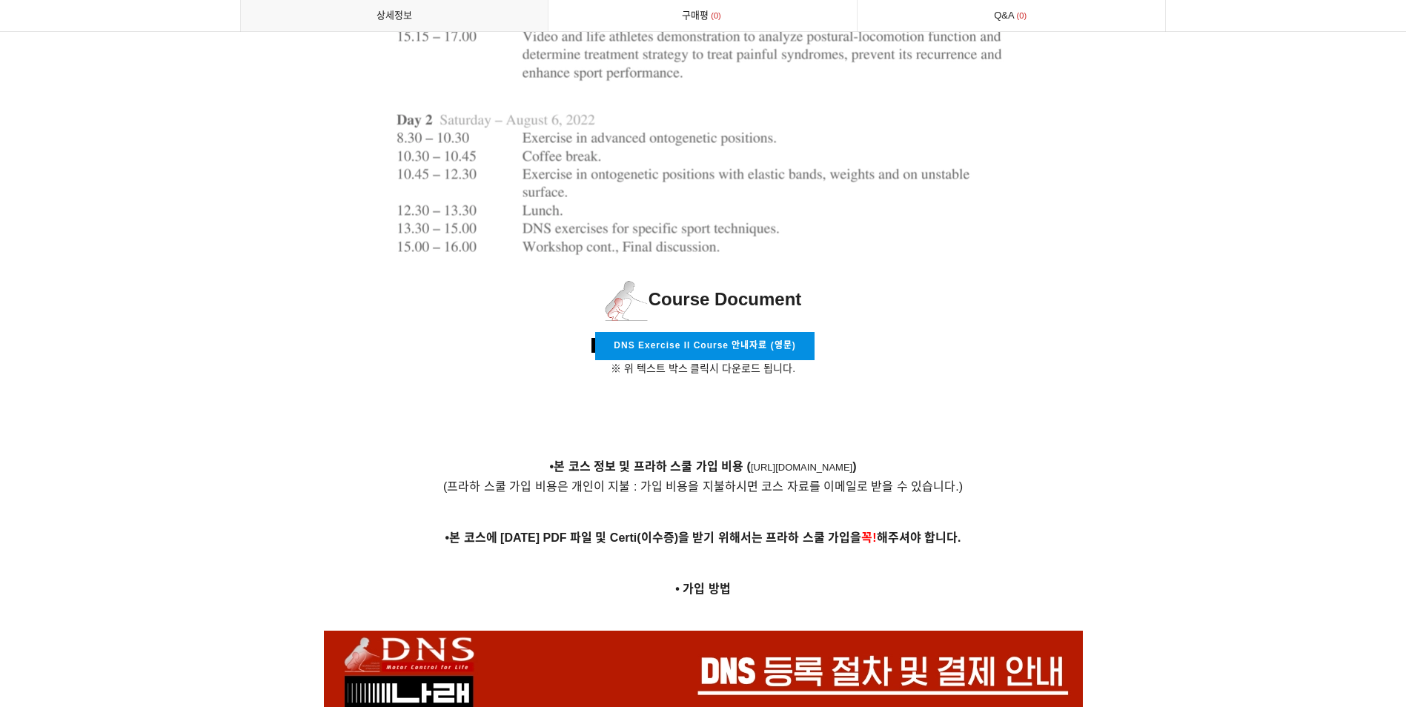
scroll to position [4869, 0]
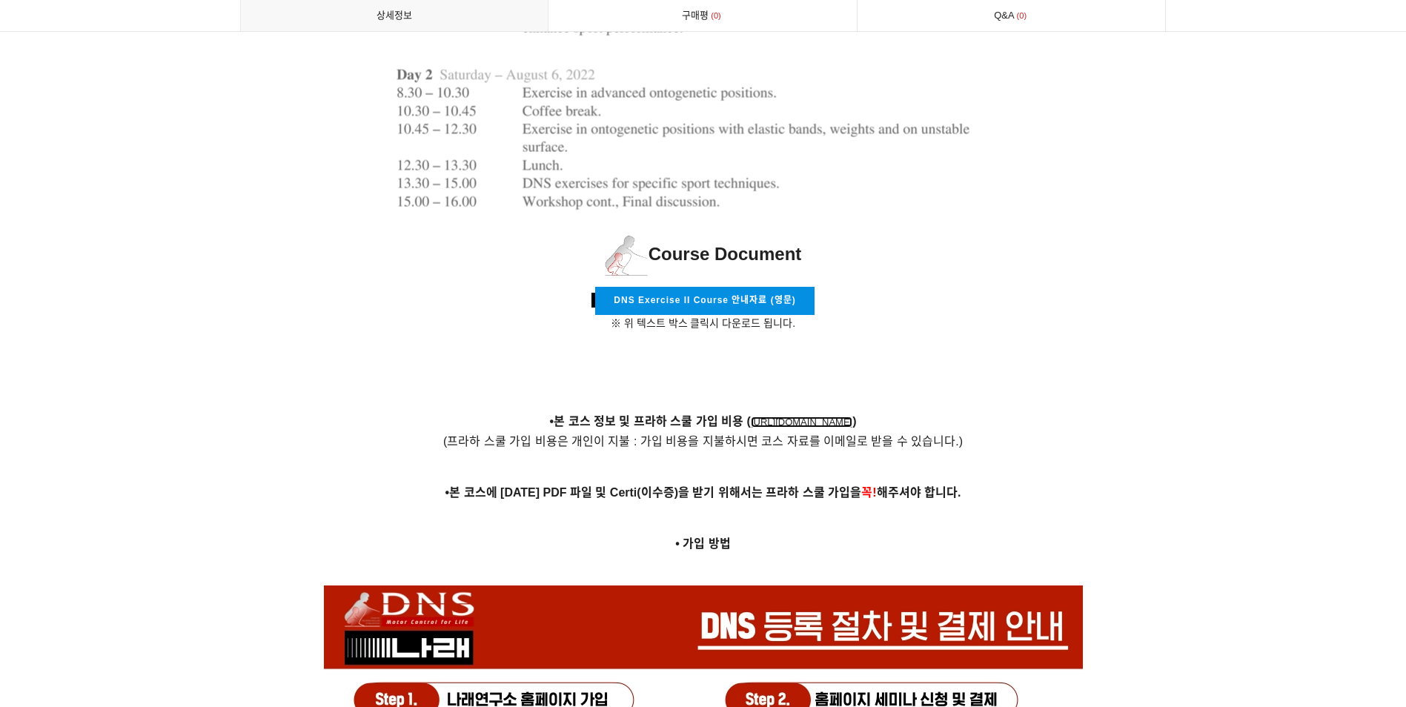
drag, startPoint x: 802, startPoint y: 403, endPoint x: 771, endPoint y: 403, distance: 30.4
click at [771, 416] on link "[URL][DOMAIN_NAME]" at bounding box center [802, 421] width 102 height 11
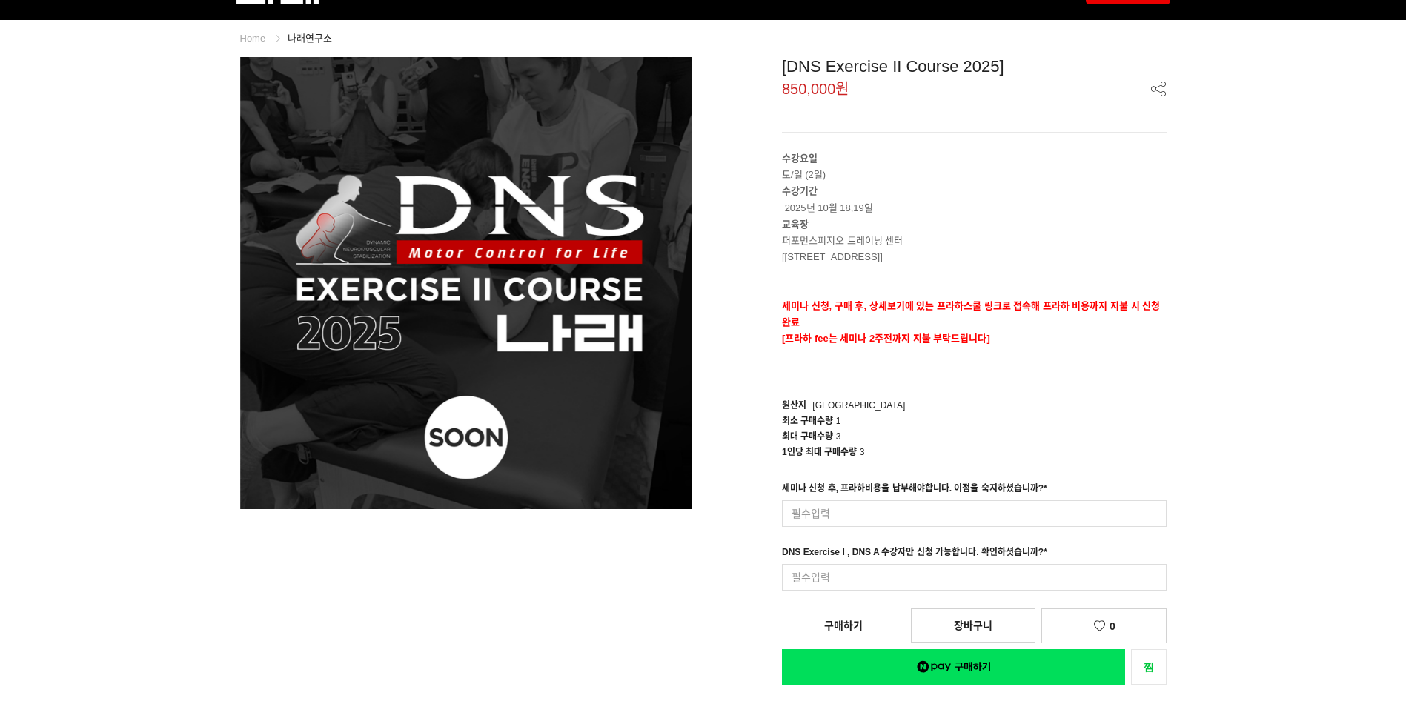
scroll to position [0, 0]
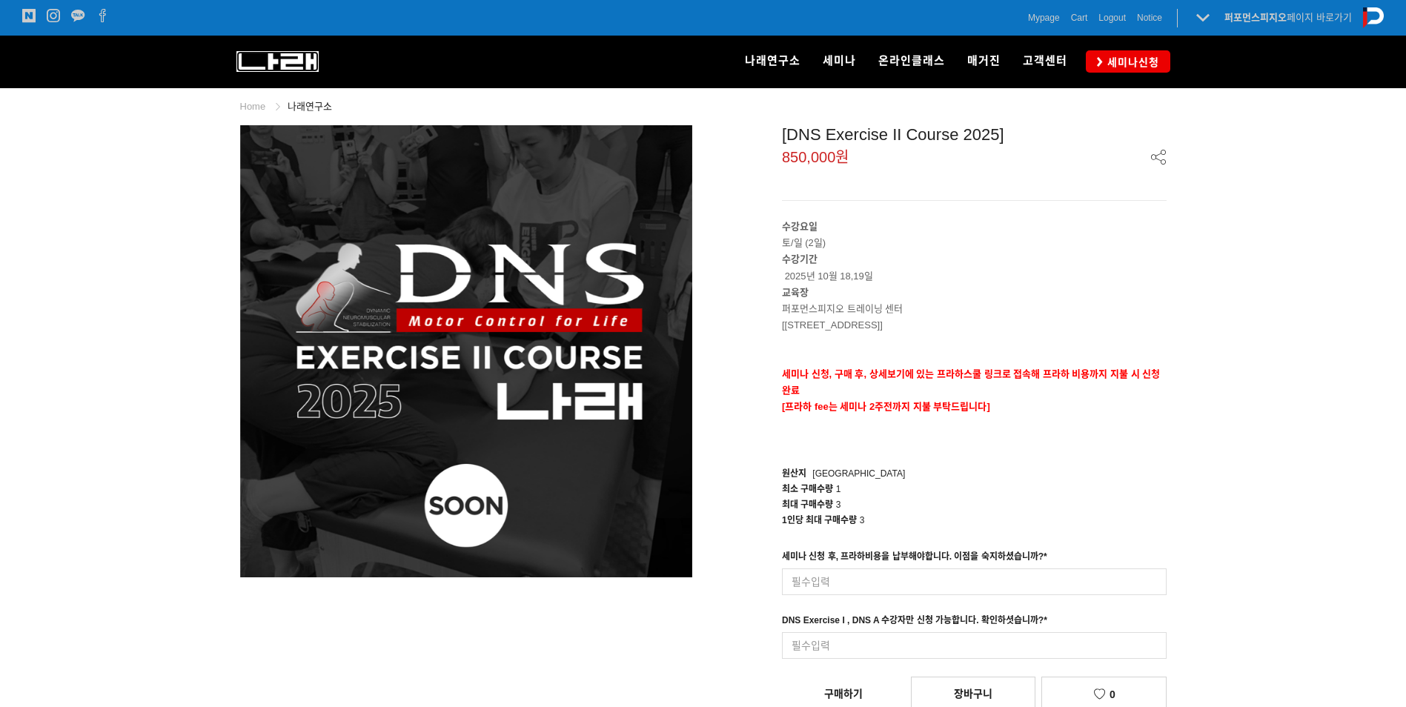
click at [271, 65] on img at bounding box center [277, 61] width 82 height 21
